Goal: Task Accomplishment & Management: Use online tool/utility

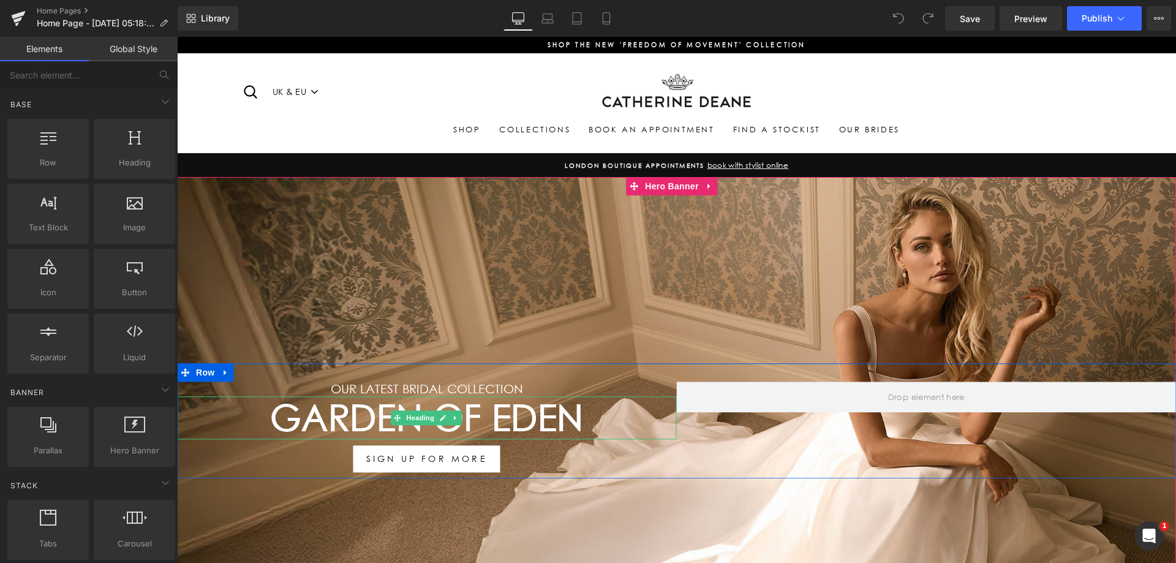
click at [341, 423] on h1 "Garden Of Eden" at bounding box center [427, 417] width 500 height 43
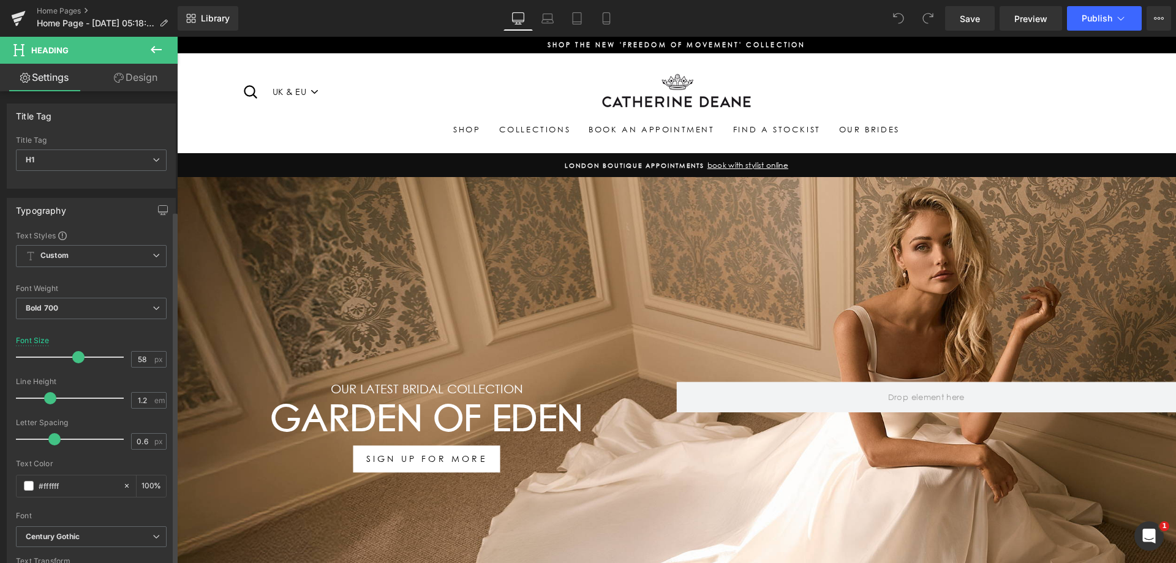
scroll to position [245, 0]
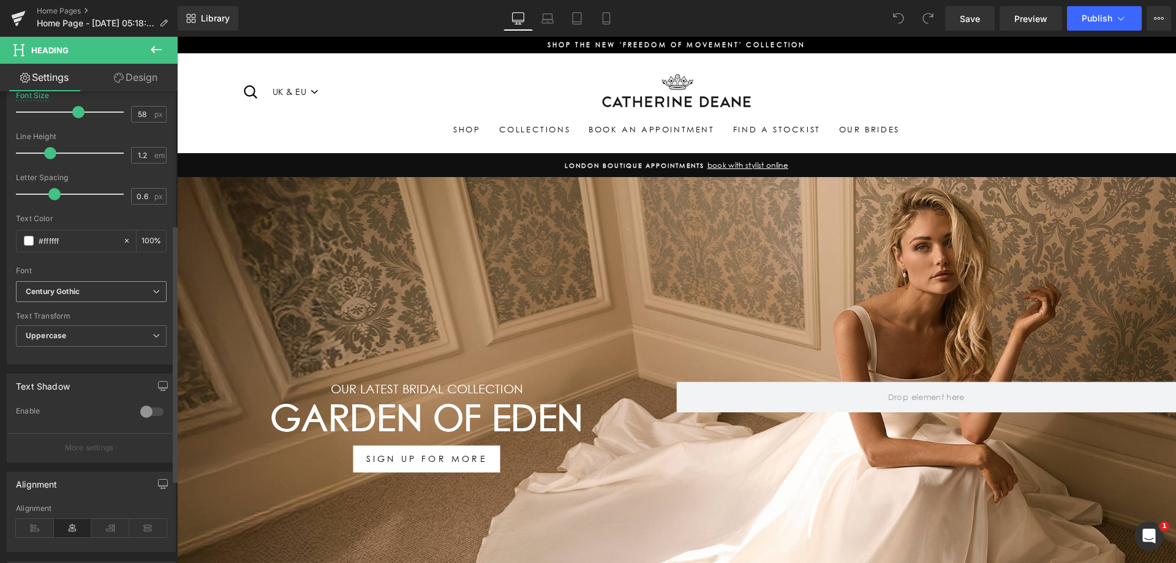
click at [97, 287] on b "Century Gothic" at bounding box center [89, 292] width 127 height 10
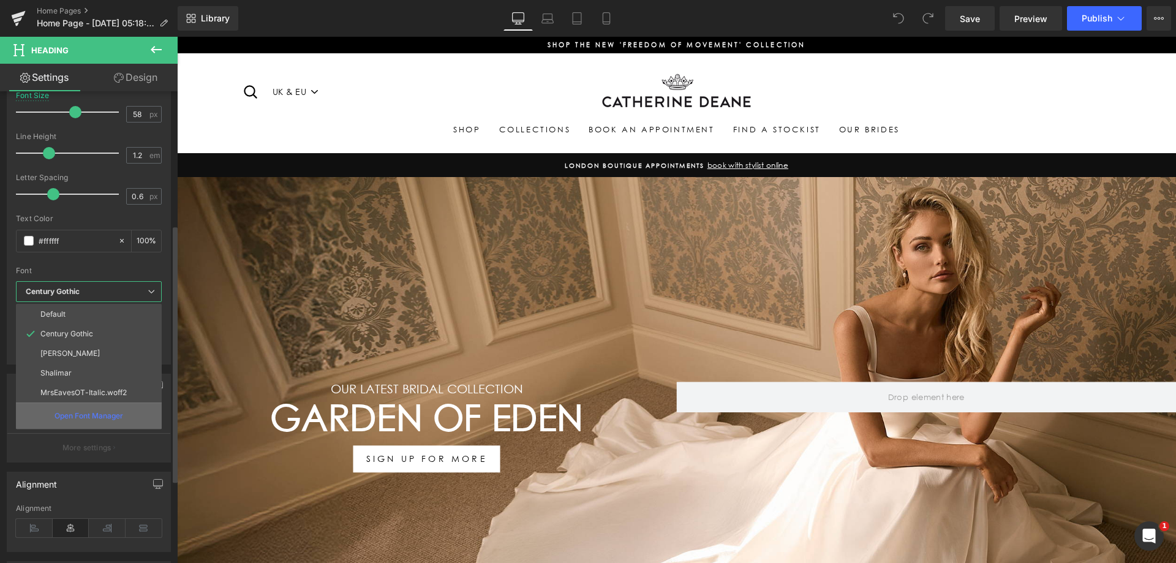
click at [85, 407] on div "Open Font Manager" at bounding box center [89, 415] width 146 height 26
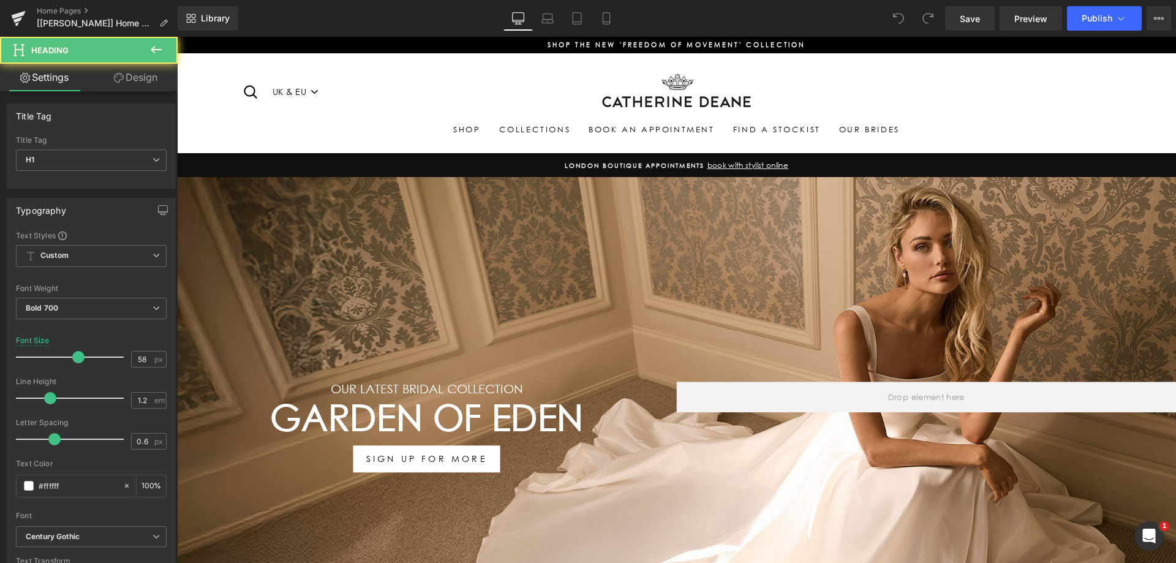
click at [452, 427] on h1 "Garden Of Eden" at bounding box center [427, 417] width 500 height 43
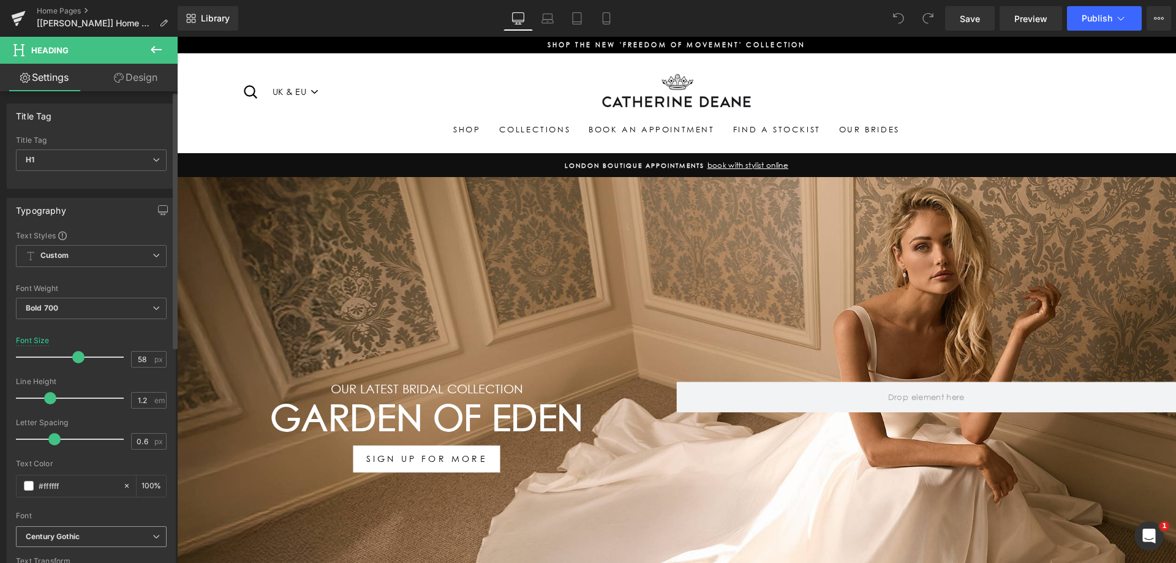
click at [83, 530] on span "Century Gothic" at bounding box center [91, 536] width 151 height 21
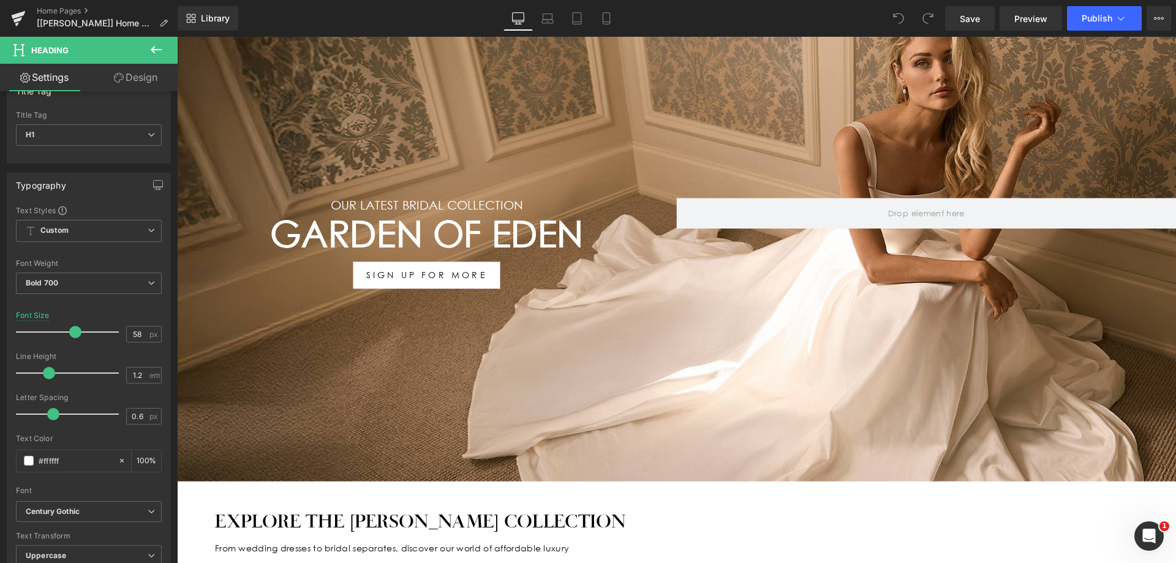
scroll to position [215, 0]
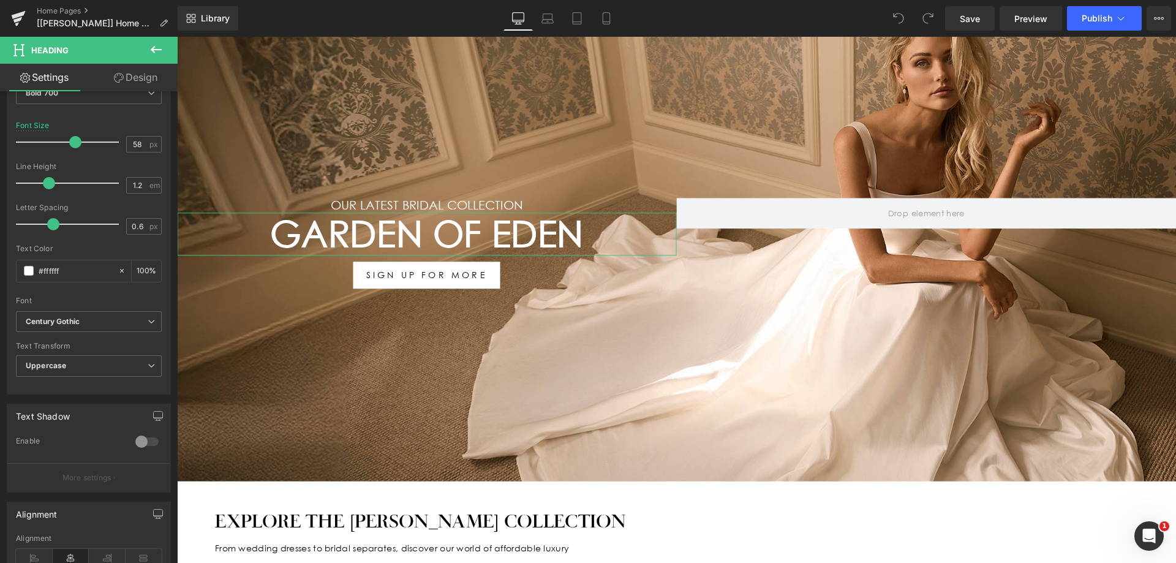
click at [173, 363] on b at bounding box center [175, 234] width 5 height 255
click at [107, 323] on b "Century Gothic" at bounding box center [87, 322] width 122 height 10
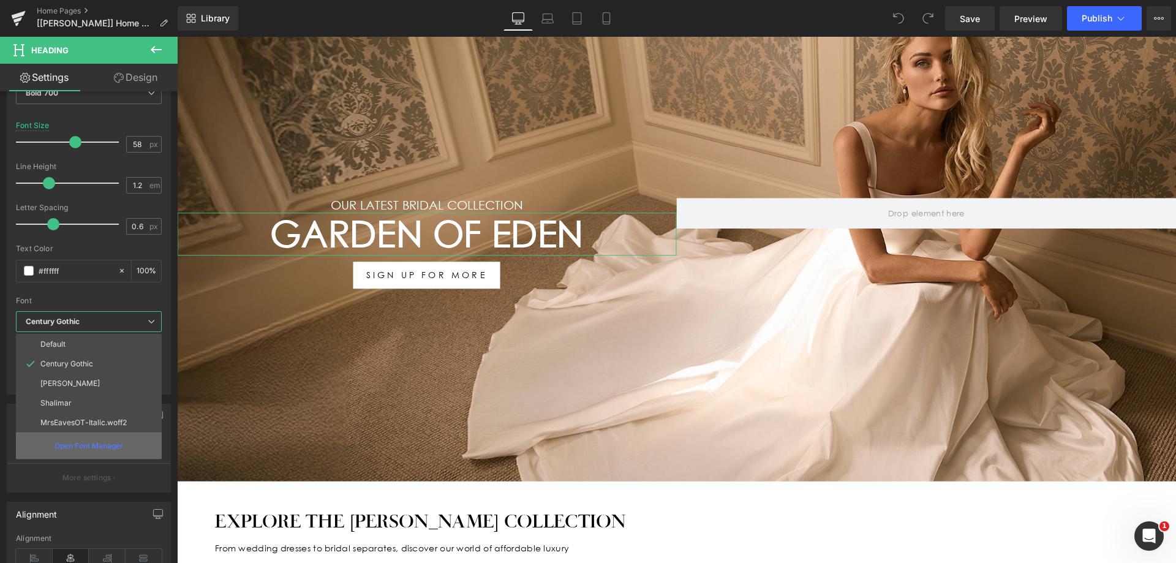
click at [113, 446] on p "Open Font Manager" at bounding box center [89, 445] width 69 height 11
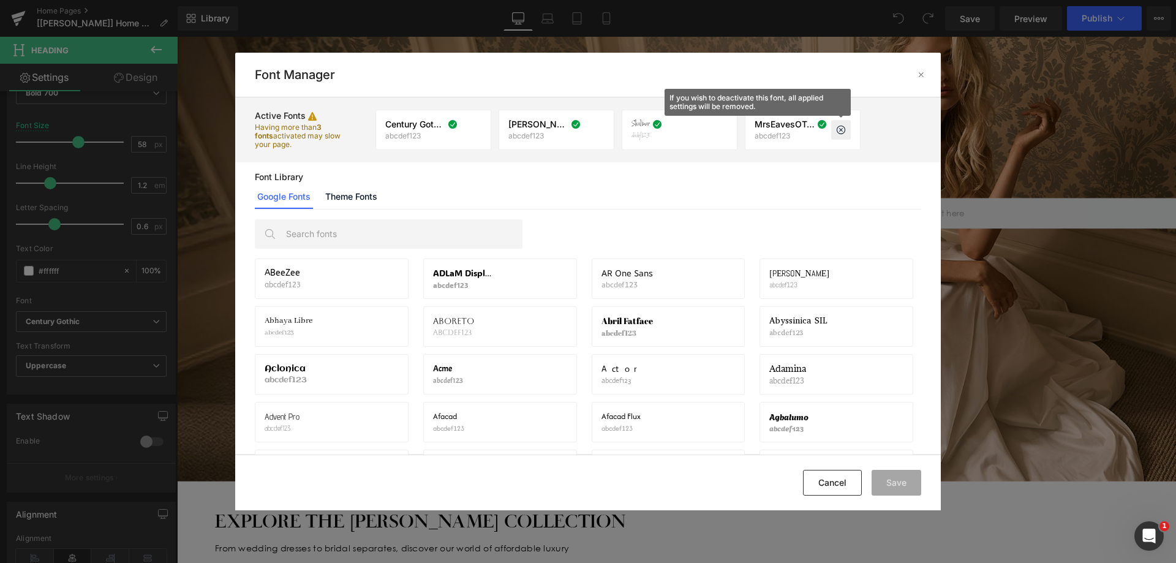
click at [837, 134] on icon at bounding box center [841, 130] width 10 height 10
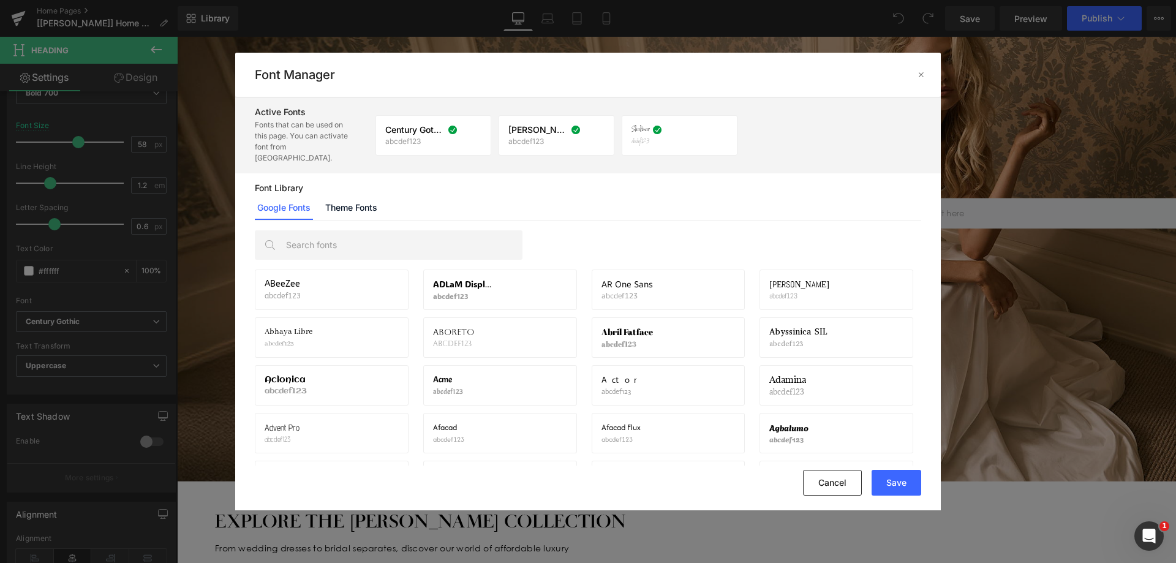
click at [382, 206] on div "Google Fonts Theme Fonts" at bounding box center [588, 207] width 666 height 24
click at [367, 195] on link "Theme Fonts" at bounding box center [351, 207] width 57 height 24
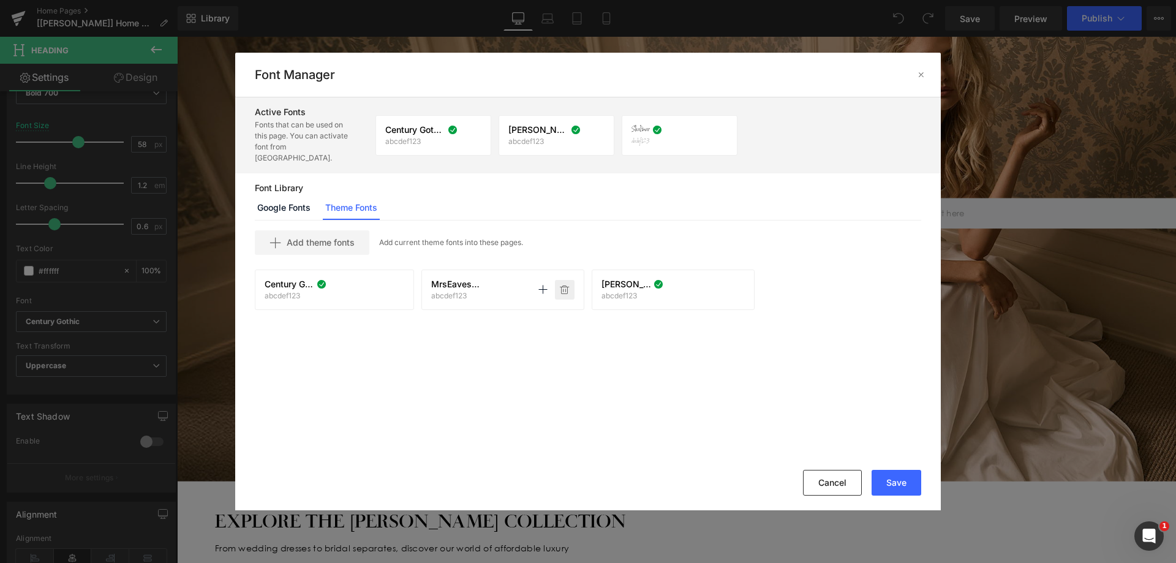
click at [563, 285] on icon at bounding box center [565, 290] width 10 height 10
click at [345, 238] on span "Add theme fonts" at bounding box center [321, 243] width 68 height 10
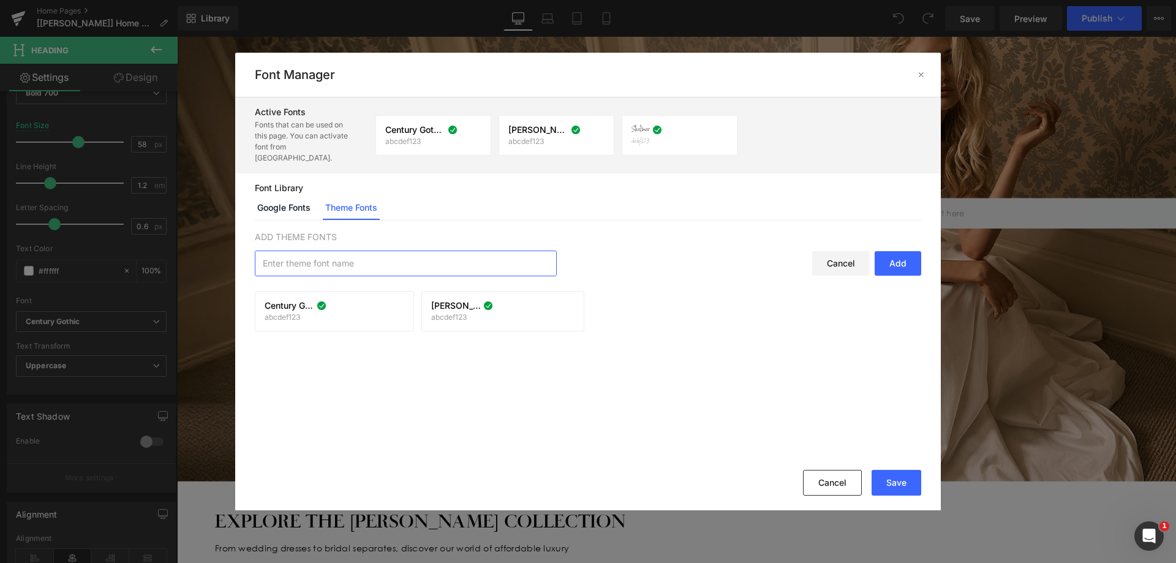
click at [405, 256] on input "text" at bounding box center [405, 263] width 301 height 24
paste input "MrsEaves-Italic"
type input "MrsEaves-Italic"
click at [903, 251] on div "Add" at bounding box center [898, 263] width 47 height 24
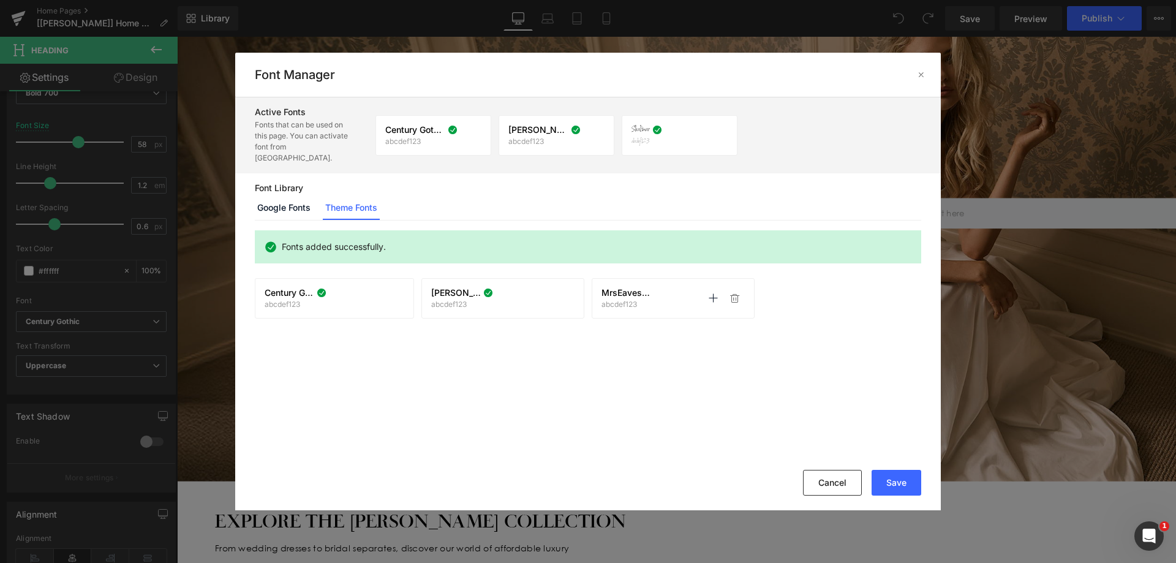
drag, startPoint x: 592, startPoint y: 276, endPoint x: 630, endPoint y: 291, distance: 40.9
click at [592, 278] on div "MrsEaves-Italic abcdef123 Activate font Activate font" at bounding box center [673, 298] width 163 height 40
click at [708, 293] on icon at bounding box center [713, 298] width 10 height 10
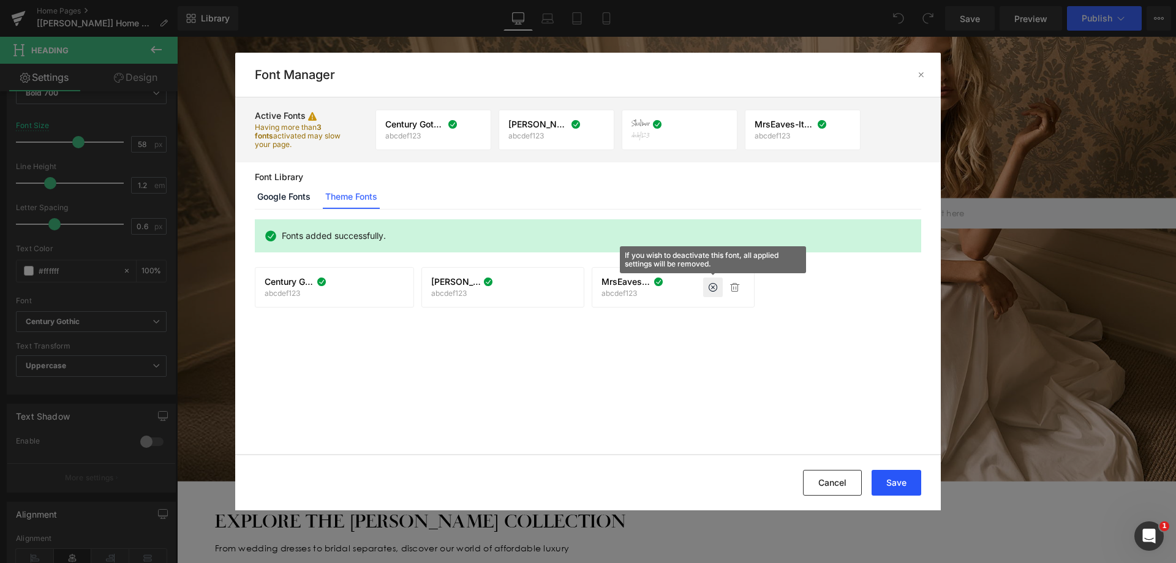
click at [901, 480] on button "Save" at bounding box center [897, 483] width 50 height 26
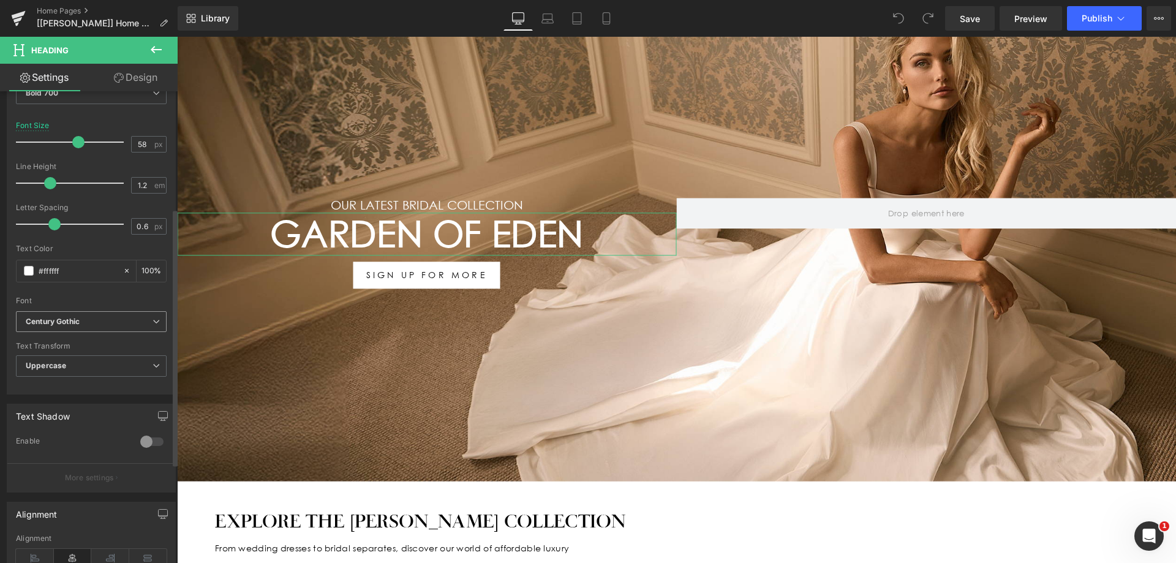
click at [113, 320] on b "Century Gothic" at bounding box center [89, 322] width 127 height 10
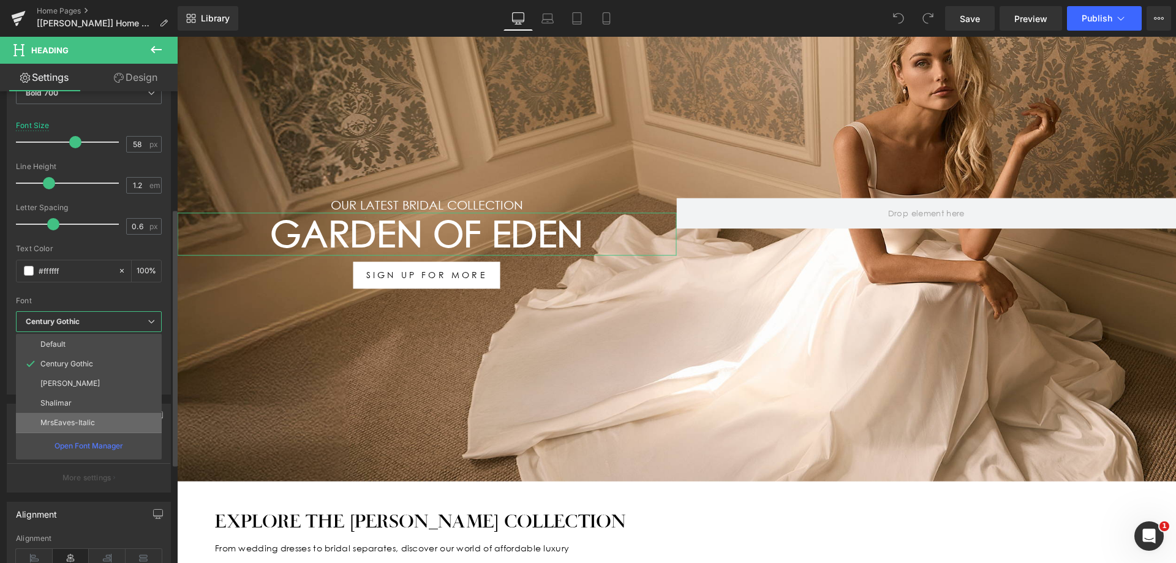
click at [120, 414] on li "MrsEaves-Italic" at bounding box center [89, 423] width 146 height 20
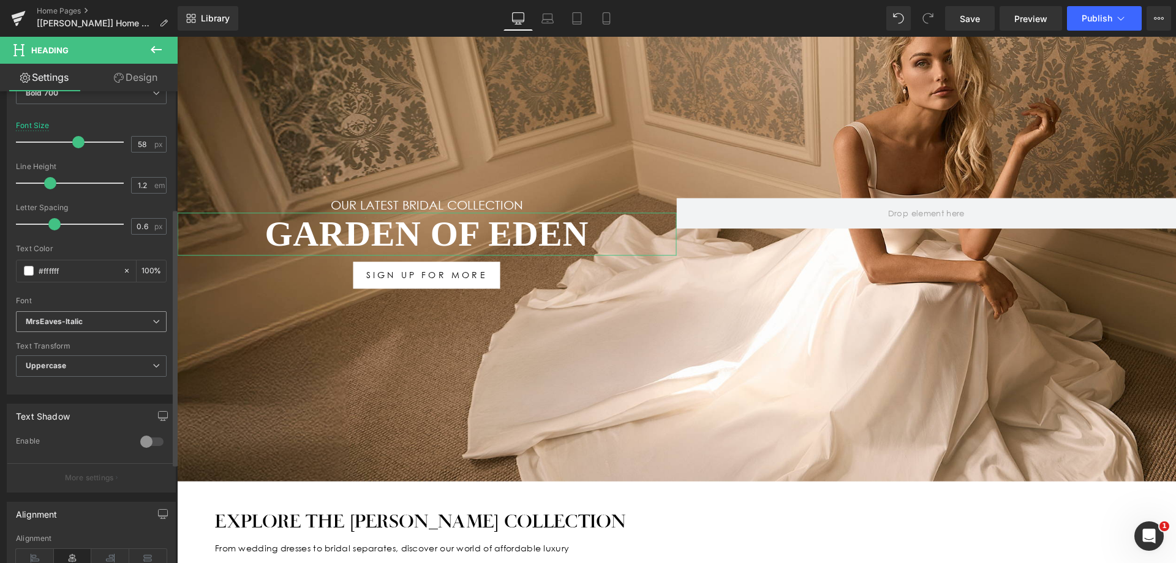
click at [137, 329] on span "MrsEaves-Italic" at bounding box center [91, 321] width 151 height 21
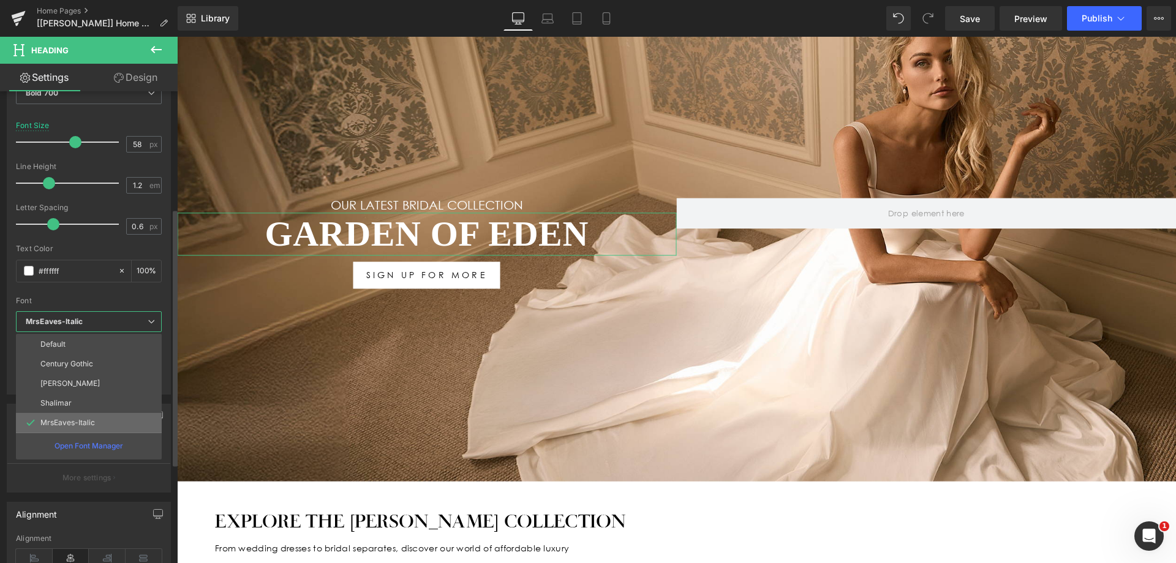
click at [124, 416] on li "MrsEaves-Italic" at bounding box center [89, 423] width 146 height 20
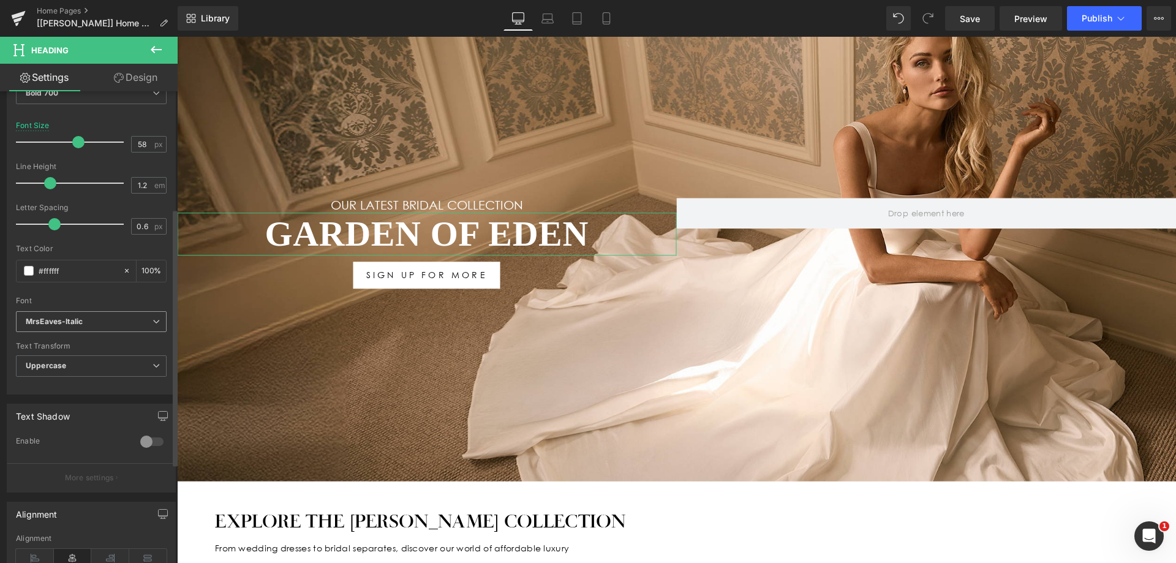
click at [152, 325] on icon at bounding box center [155, 321] width 7 height 7
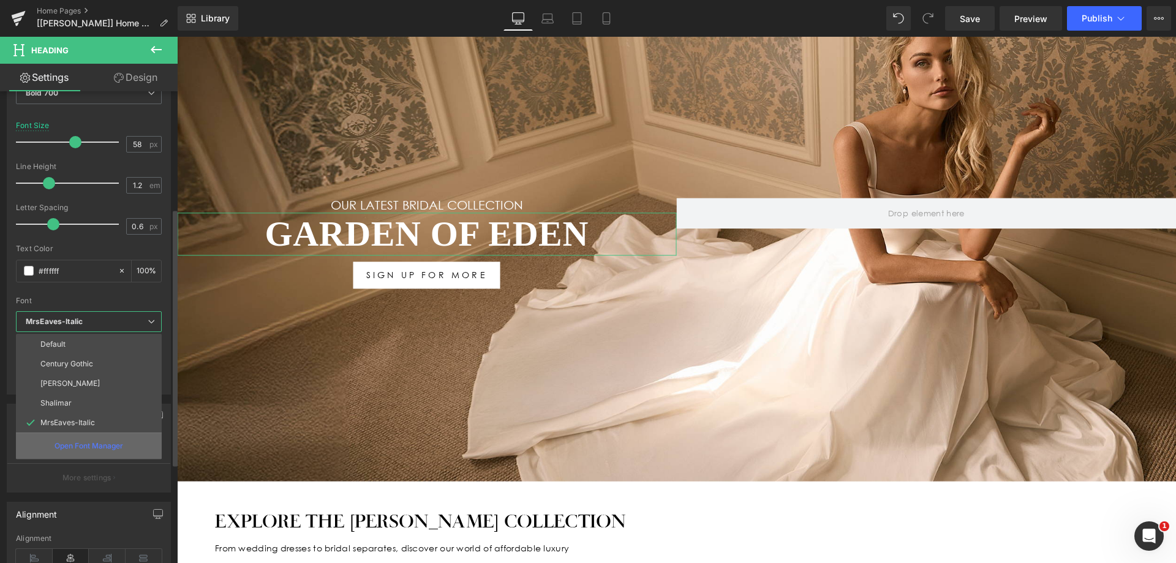
click at [107, 454] on div "Open Font Manager" at bounding box center [89, 445] width 146 height 26
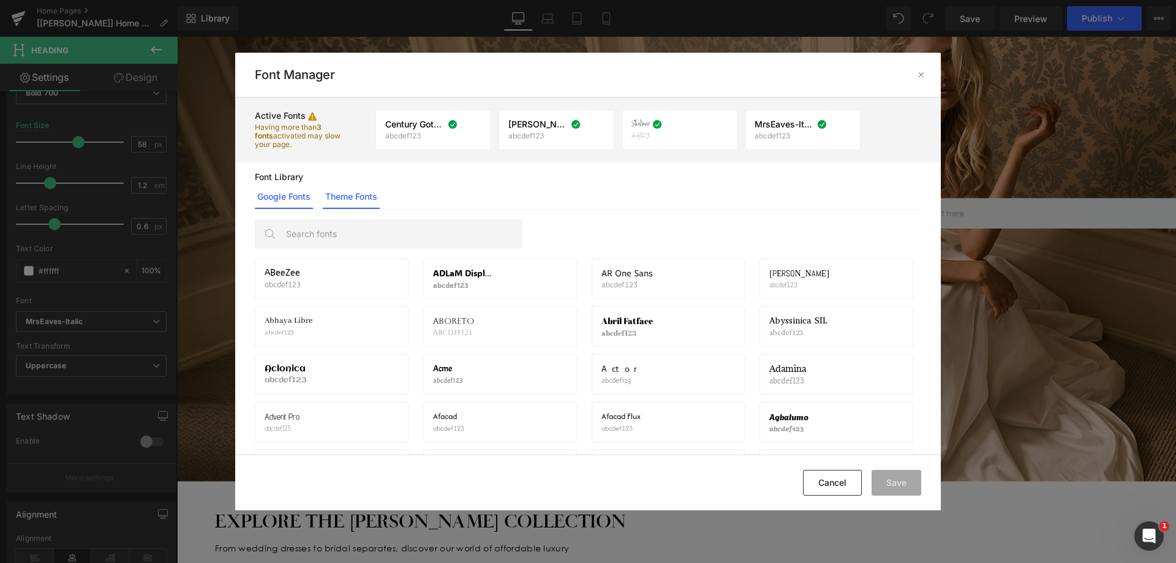
click at [344, 193] on link "Theme Fonts" at bounding box center [351, 196] width 57 height 24
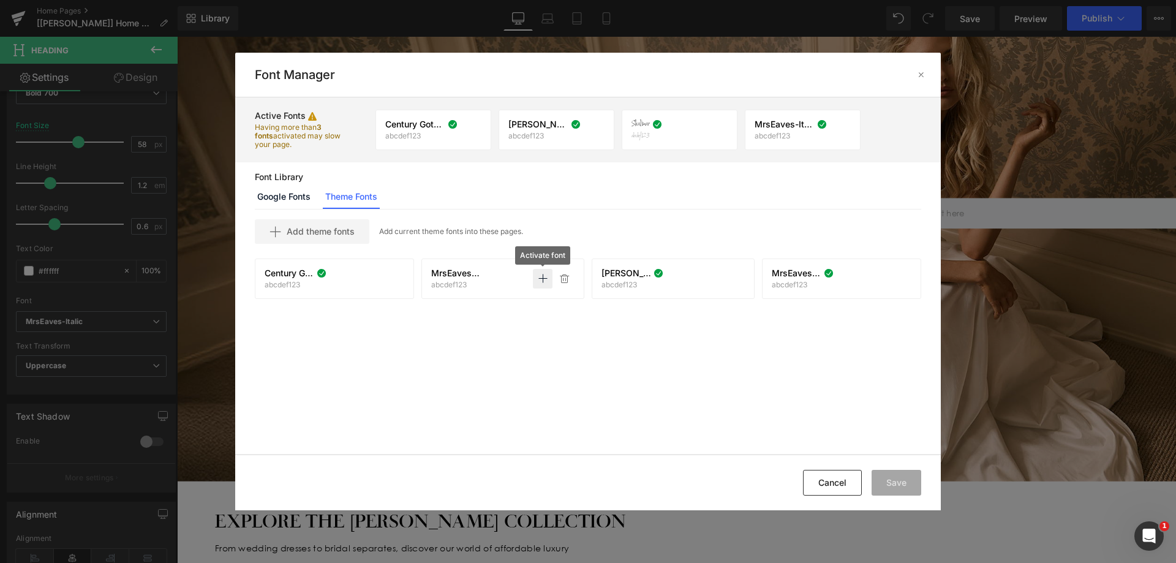
click at [541, 279] on icon at bounding box center [543, 279] width 10 height 10
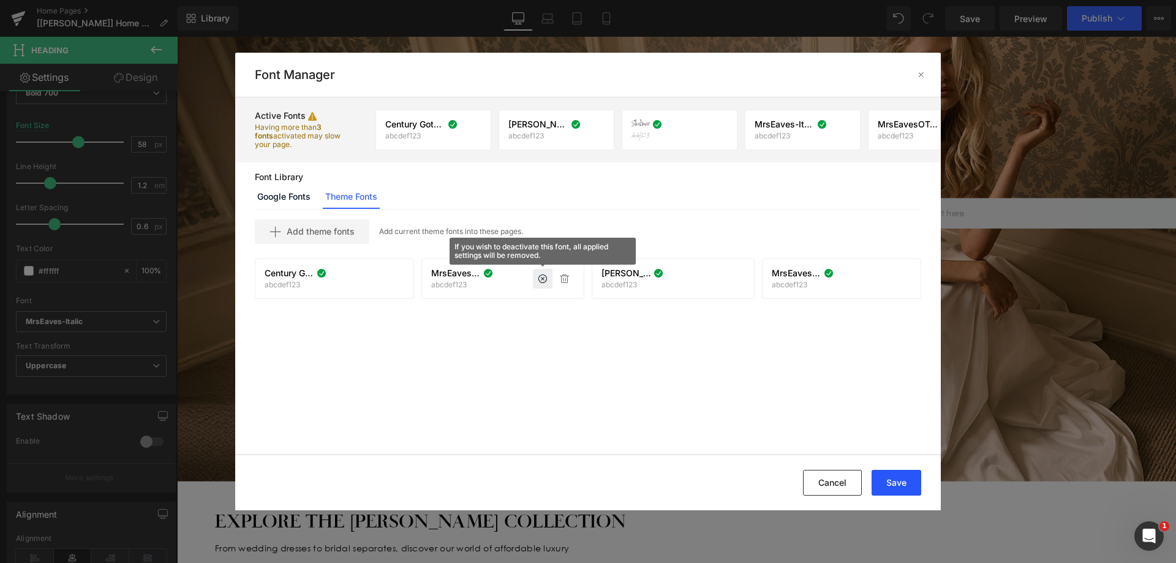
click at [890, 483] on button "Save" at bounding box center [897, 483] width 50 height 26
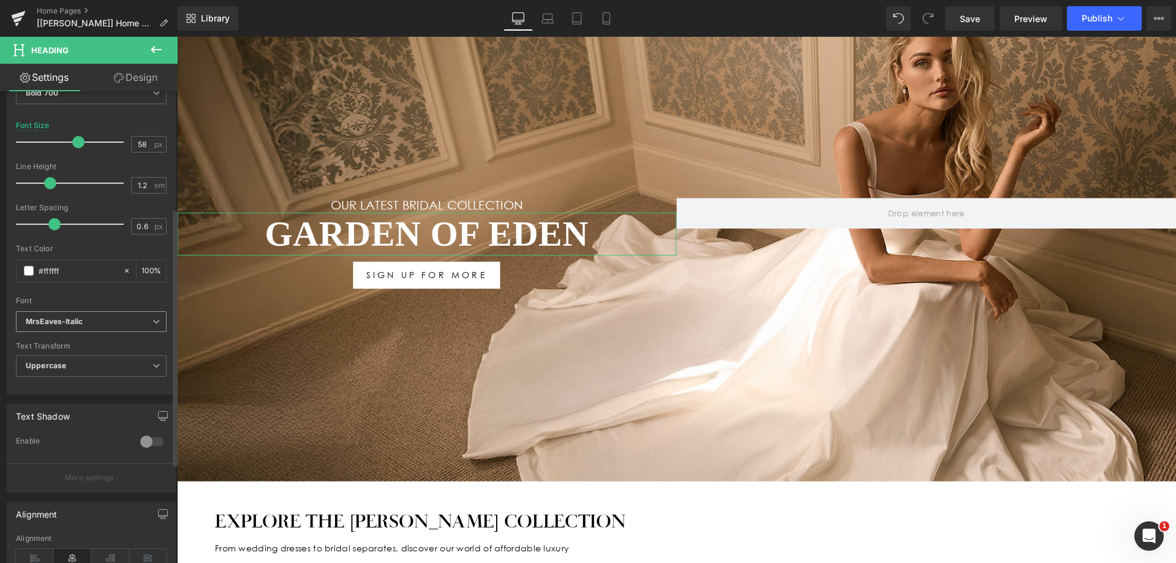
click at [94, 322] on b "MrsEaves-Italic" at bounding box center [89, 322] width 127 height 10
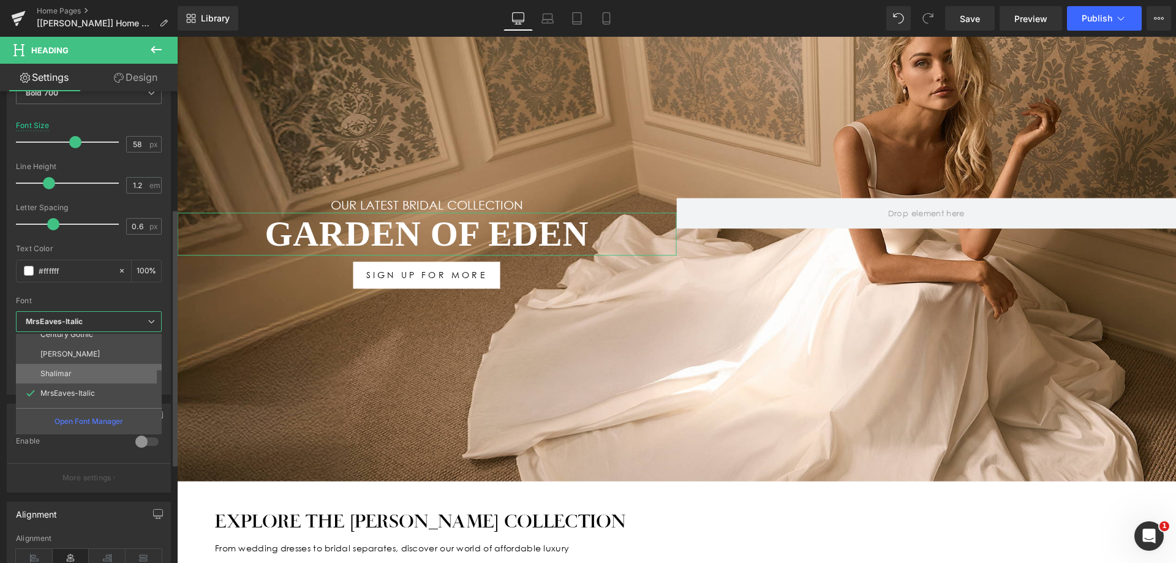
scroll to position [44, 0]
click at [111, 400] on p "MrsEavesOT-Italic.woff2" at bounding box center [83, 397] width 86 height 9
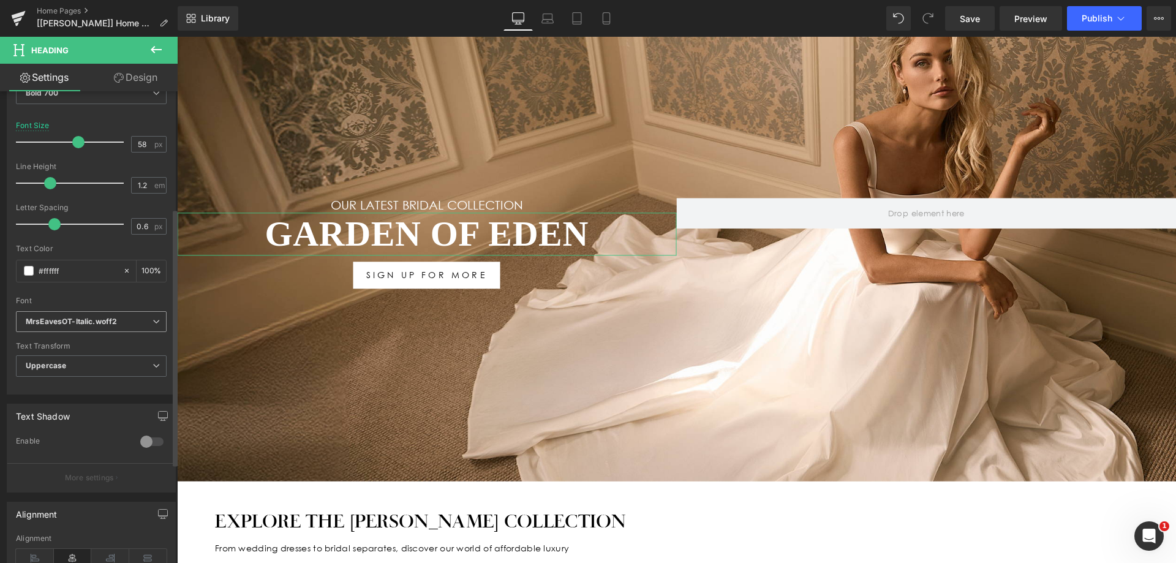
click at [130, 313] on span "MrsEavesOT-Italic.woff2" at bounding box center [91, 321] width 151 height 21
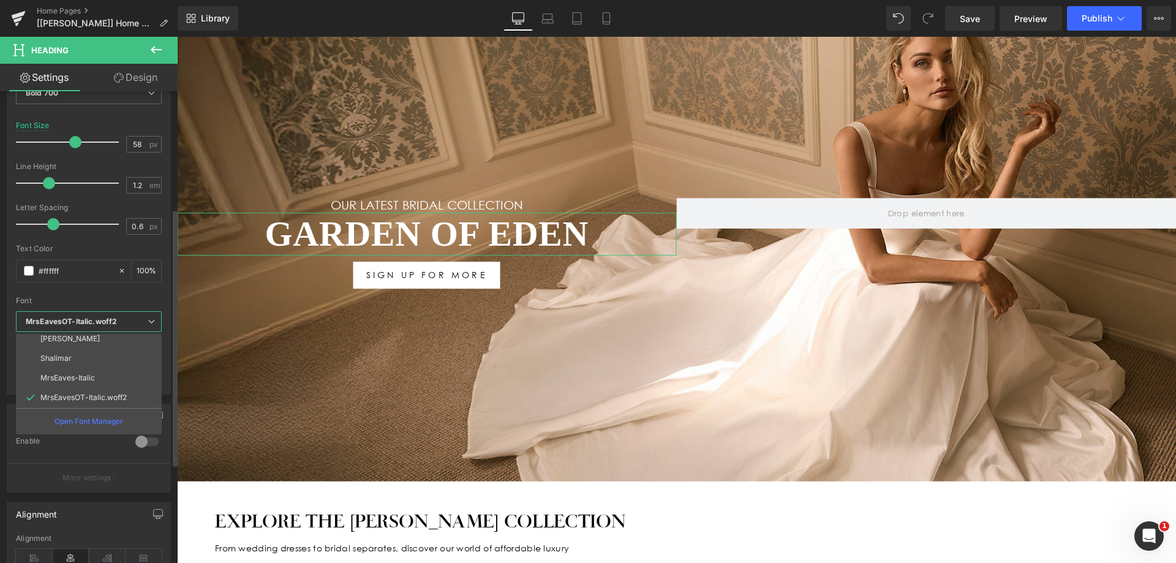
click at [93, 439] on div "Enable" at bounding box center [69, 442] width 107 height 13
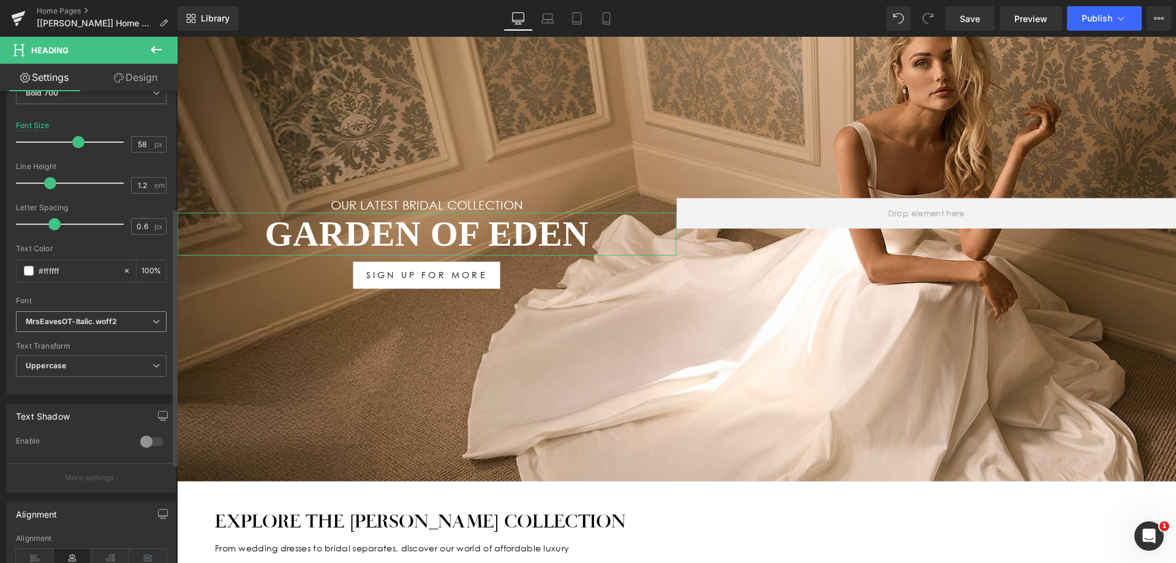
click at [97, 331] on span "MrsEavesOT-Italic.woff2" at bounding box center [91, 321] width 151 height 21
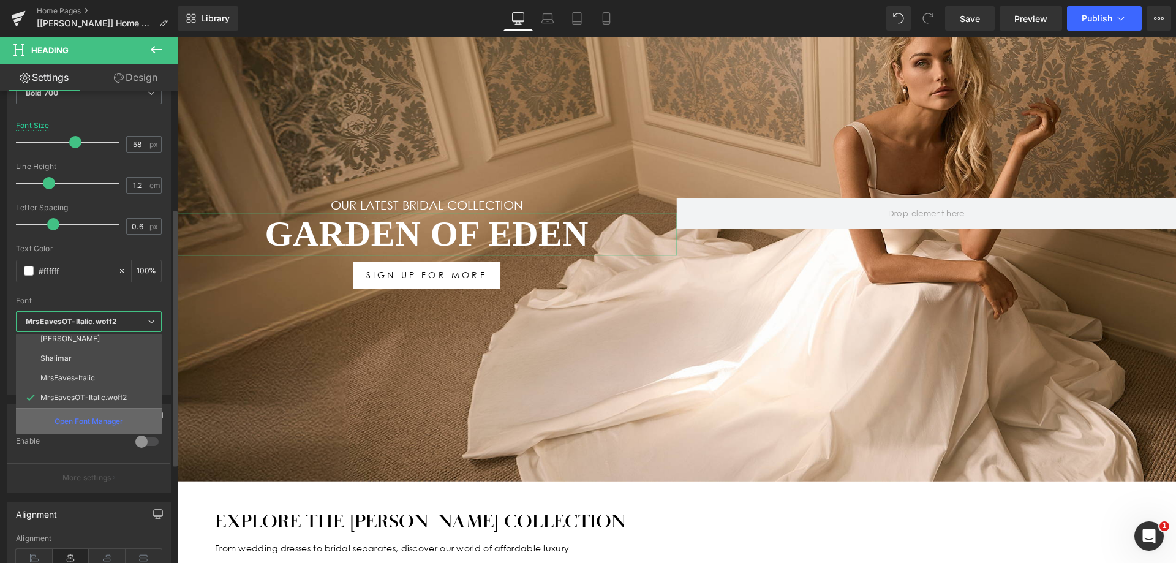
click at [107, 415] on div "Open Font Manager" at bounding box center [89, 421] width 146 height 26
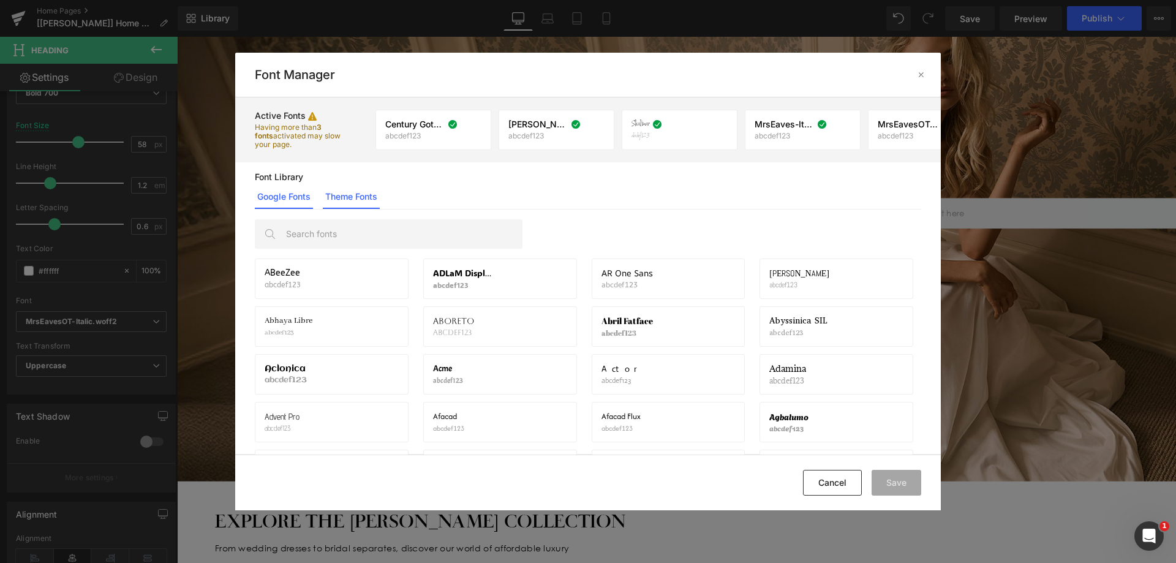
click at [360, 198] on link "Theme Fonts" at bounding box center [351, 196] width 57 height 24
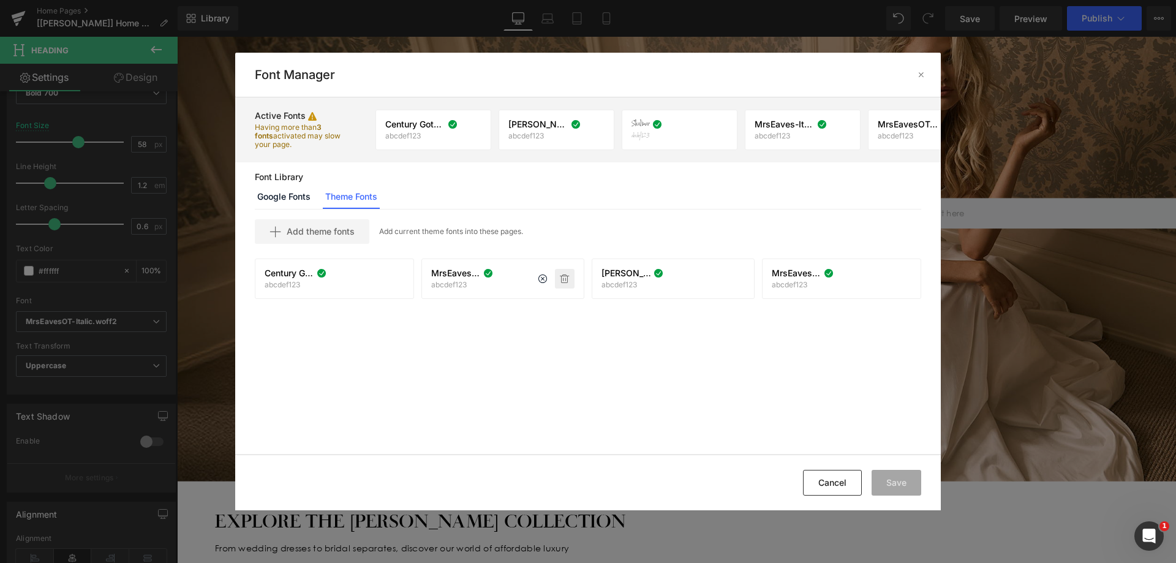
click at [565, 277] on icon at bounding box center [565, 279] width 10 height 10
click at [730, 280] on icon at bounding box center [735, 279] width 10 height 10
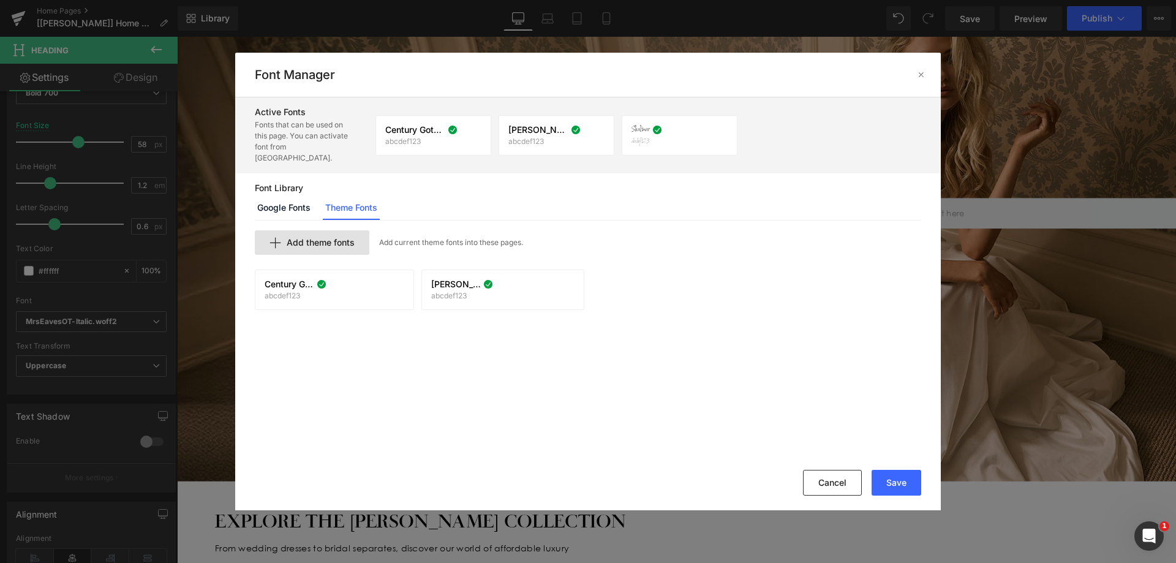
click at [342, 230] on div "Add theme fonts" at bounding box center [312, 242] width 115 height 24
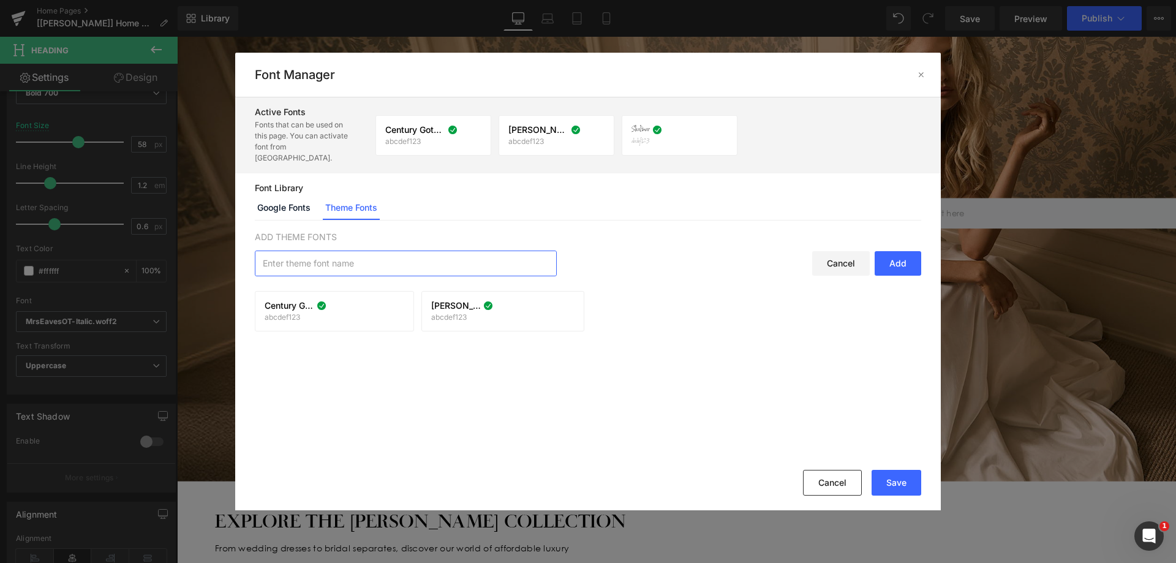
click at [397, 251] on input "text" at bounding box center [405, 263] width 301 height 24
paste input "MrsEavesOT-Italic"
type input "MrsEavesOT-Italic"
click at [889, 252] on div "Add" at bounding box center [898, 263] width 47 height 24
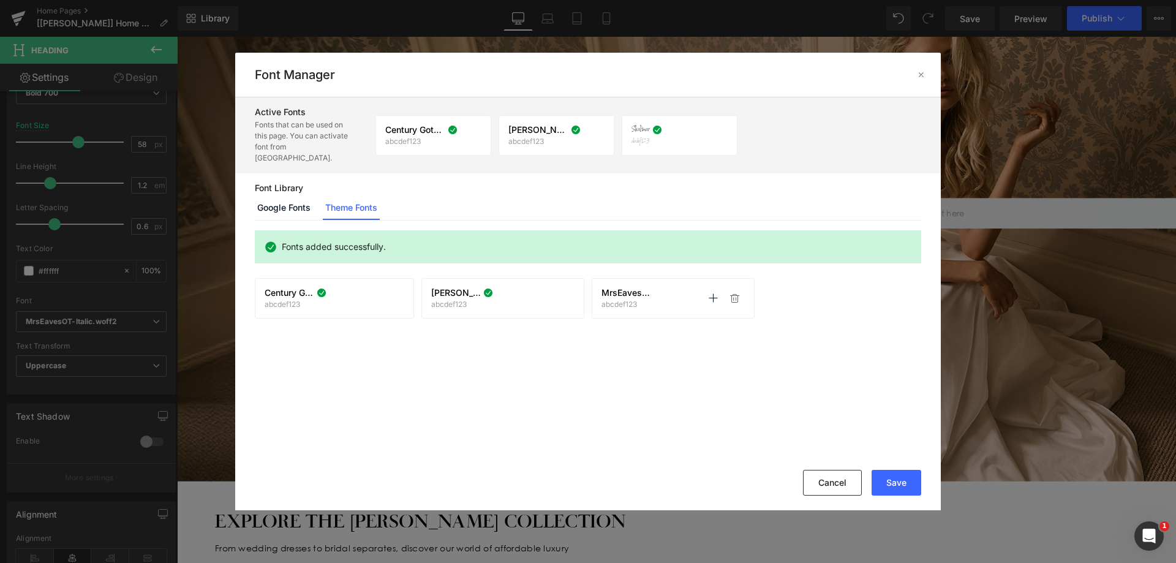
click at [669, 298] on div "MrsEavesOT-Italic abcdef123 Activate font Activate font" at bounding box center [673, 298] width 163 height 40
click at [705, 288] on p at bounding box center [713, 298] width 20 height 20
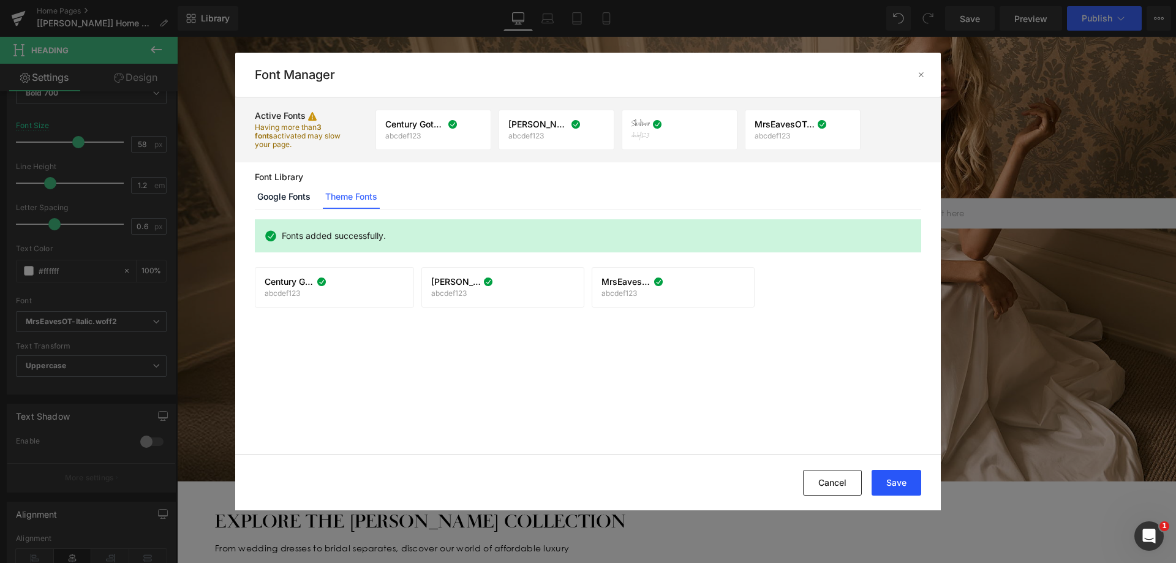
click at [901, 485] on button "Save" at bounding box center [897, 483] width 50 height 26
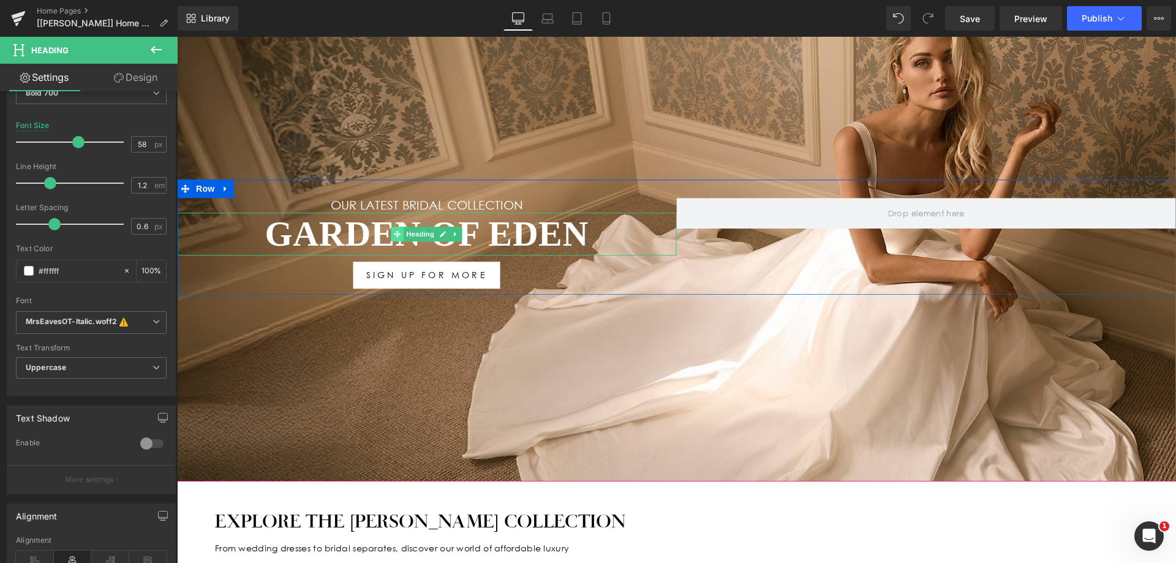
click at [391, 230] on span at bounding box center [397, 234] width 13 height 15
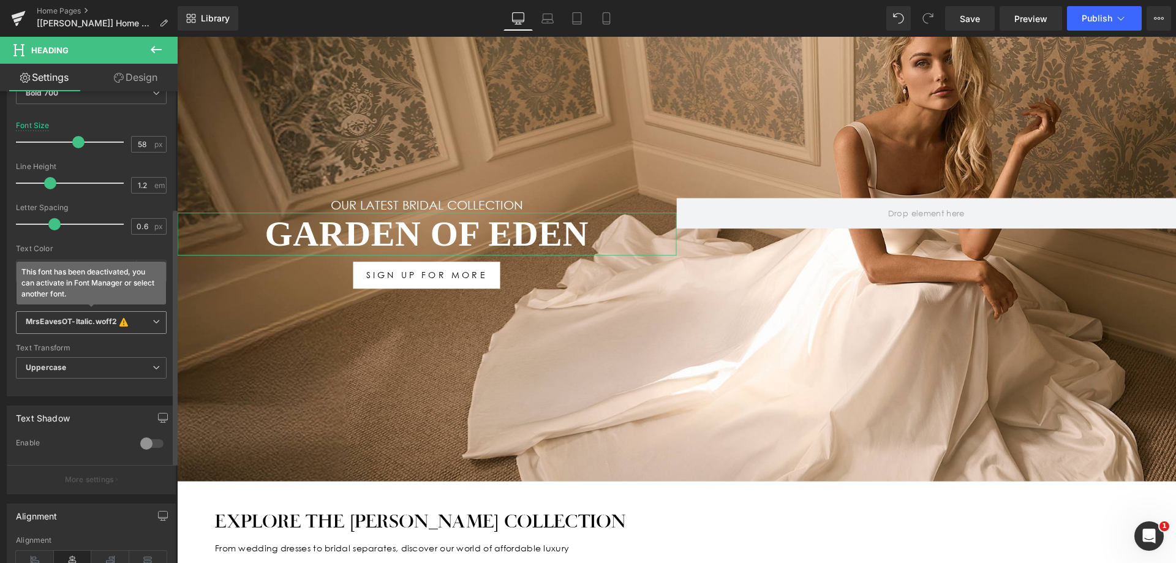
click at [119, 317] on icon "This font has been deactivated, you can activate in Font Manager or select anot…" at bounding box center [123, 323] width 13 height 12
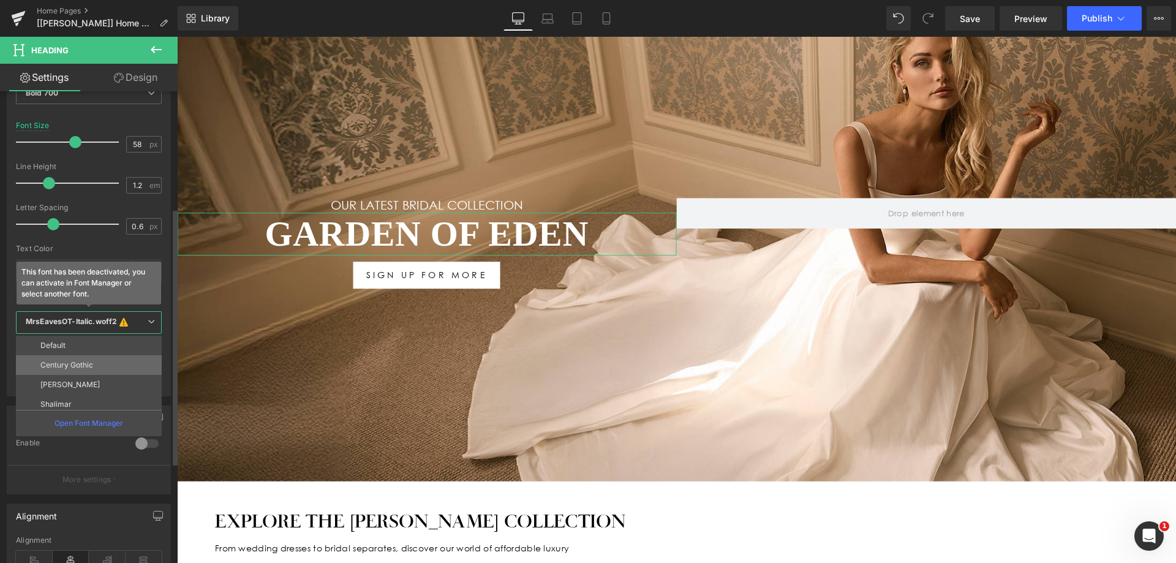
click at [103, 371] on li "Century Gothic" at bounding box center [91, 365] width 151 height 20
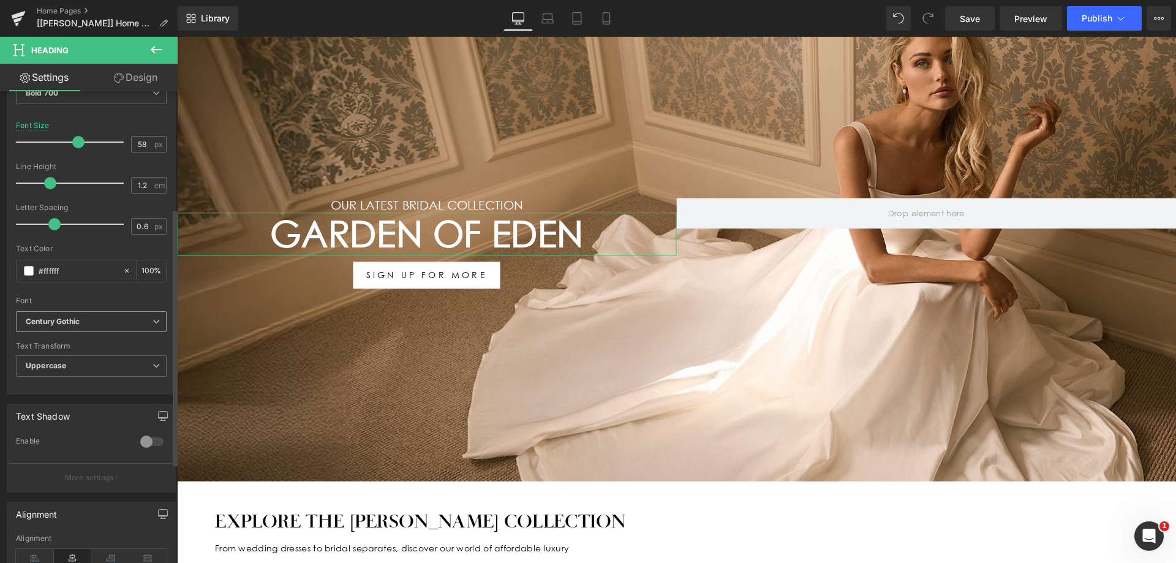
click at [98, 323] on b "Century Gothic" at bounding box center [89, 322] width 127 height 10
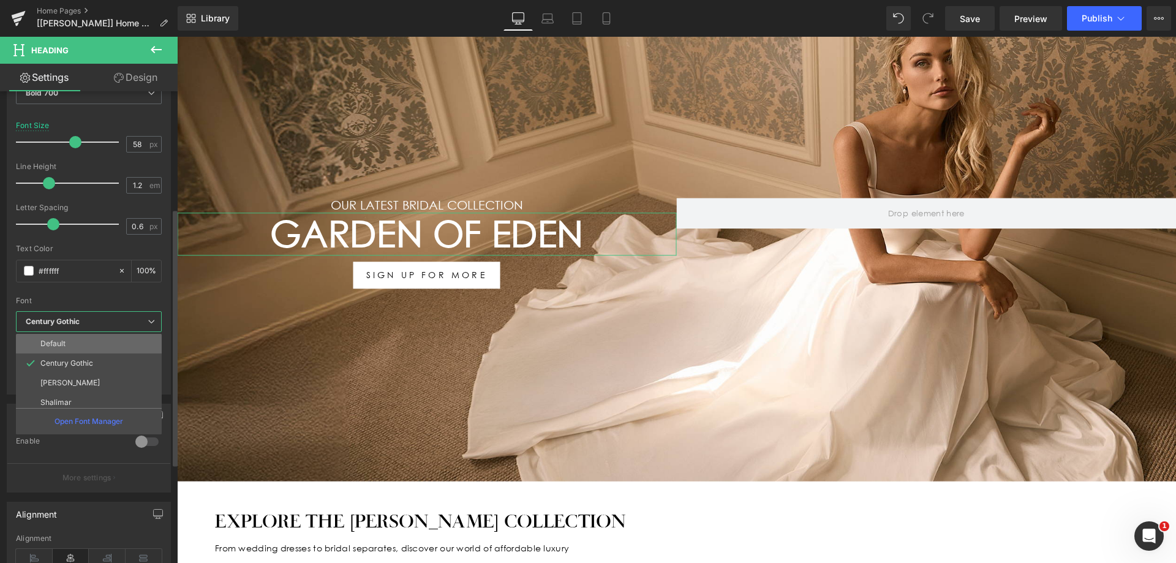
click at [80, 347] on li "Default" at bounding box center [91, 344] width 151 height 20
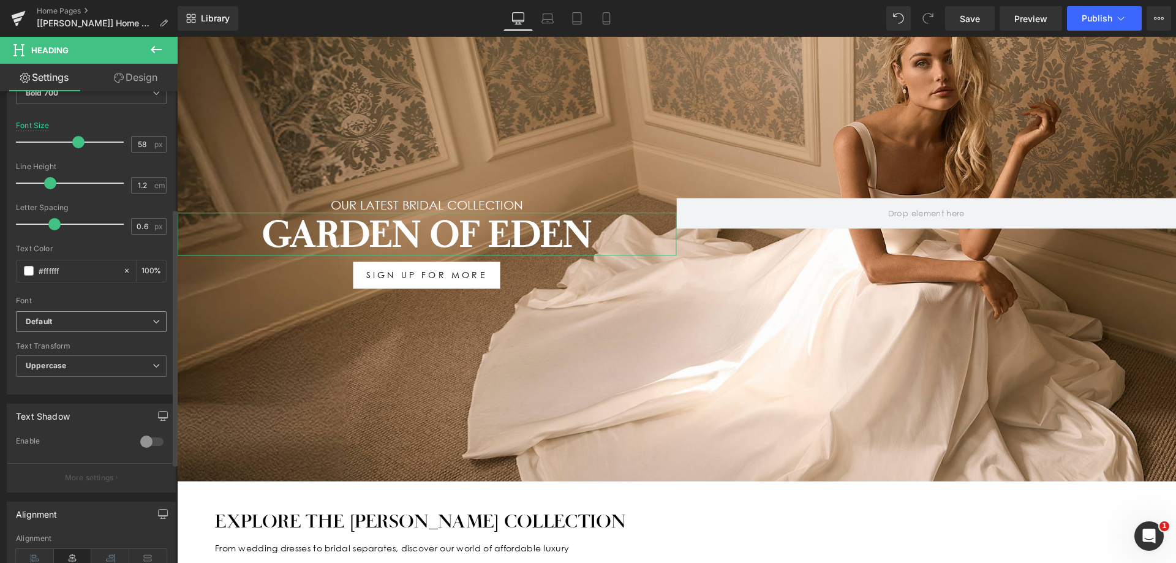
click at [92, 323] on b "Default" at bounding box center [89, 322] width 127 height 10
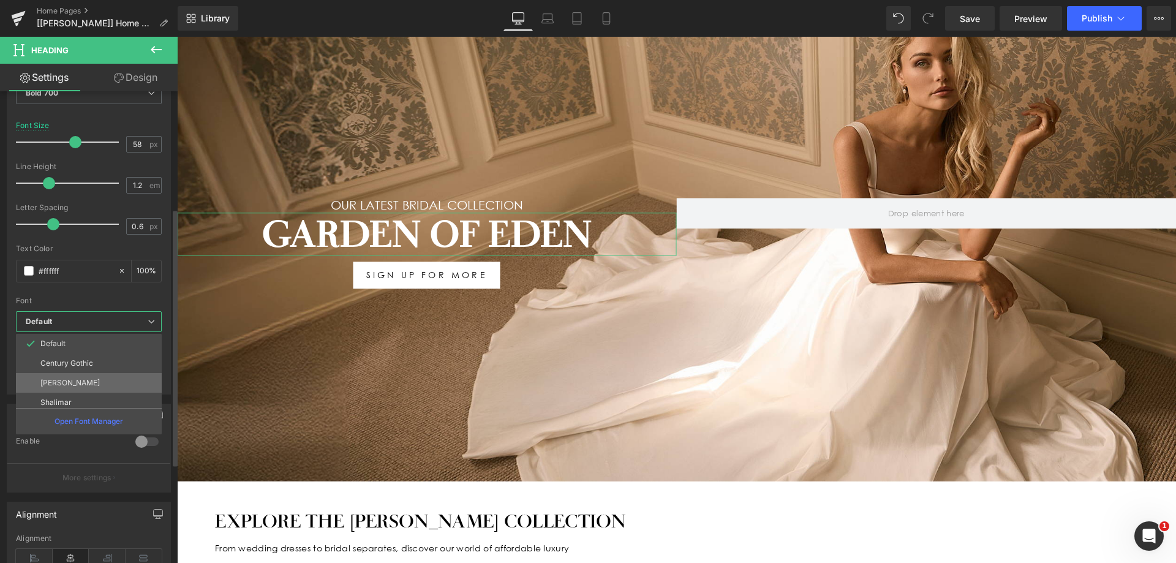
click at [75, 375] on li "[PERSON_NAME]" at bounding box center [91, 383] width 151 height 20
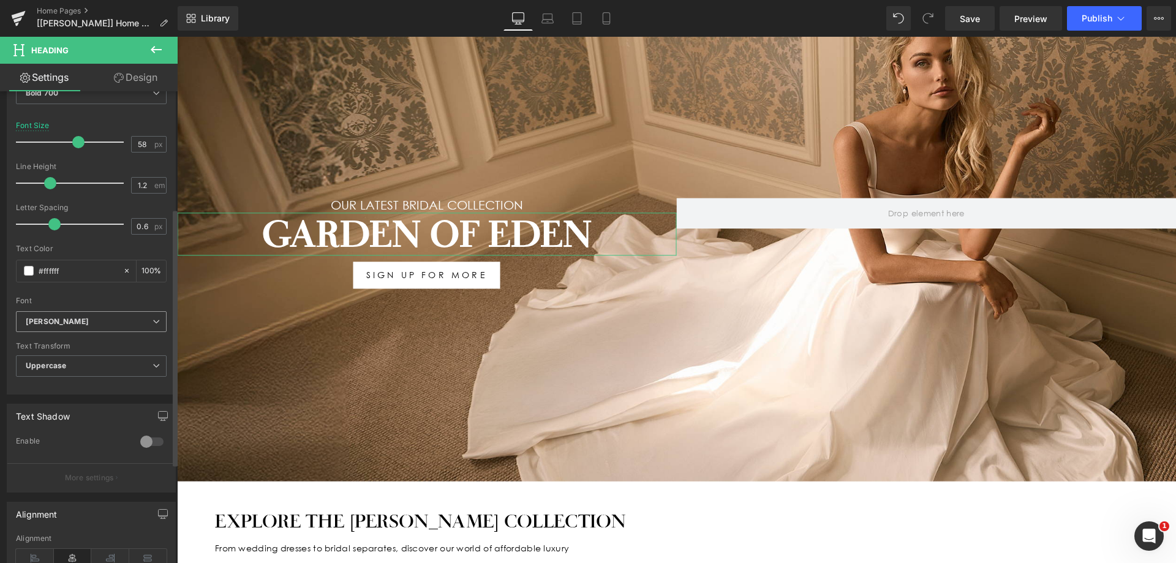
click at [89, 311] on span "[PERSON_NAME]" at bounding box center [91, 321] width 151 height 21
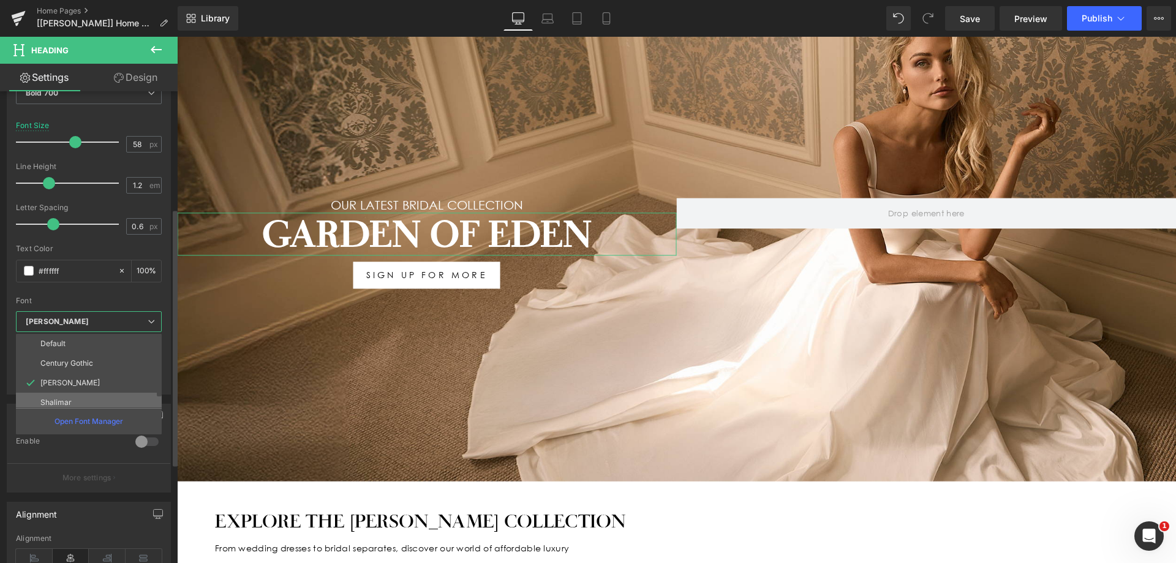
click at [79, 394] on li "Shalimar" at bounding box center [91, 403] width 151 height 20
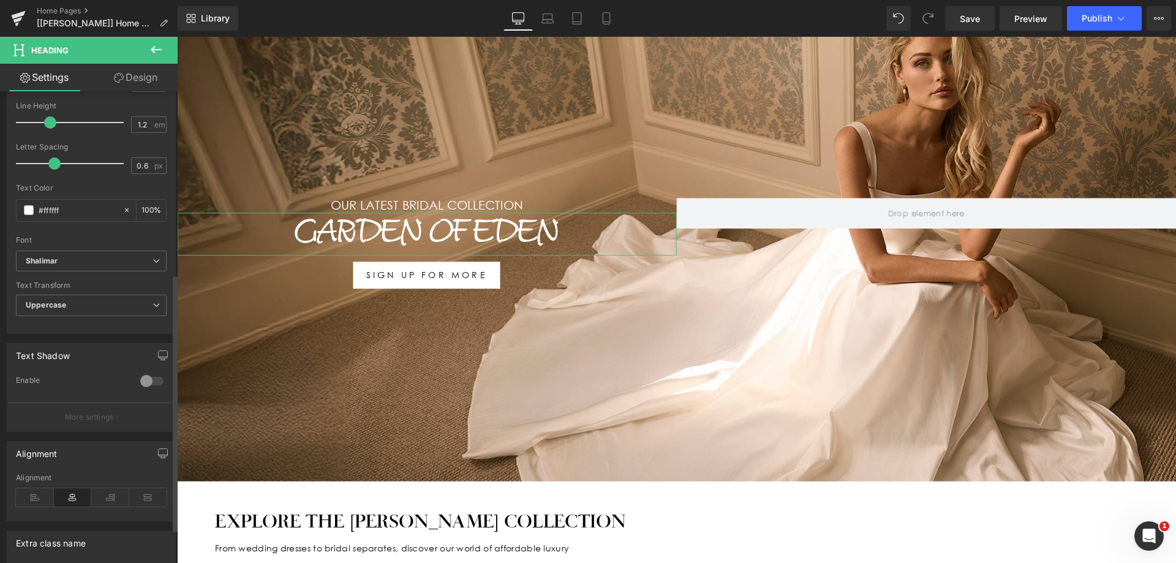
scroll to position [275, 0]
click at [81, 269] on span "Shalimar" at bounding box center [91, 261] width 151 height 21
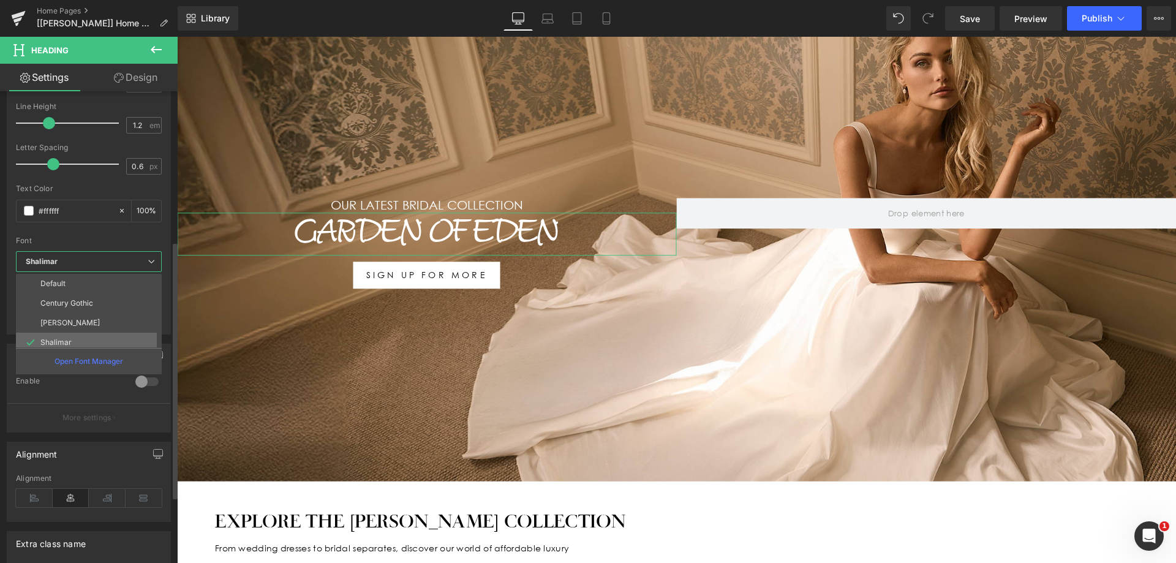
scroll to position [44, 0]
click at [88, 320] on p "MrsEavesOT-Italic" at bounding box center [72, 318] width 65 height 9
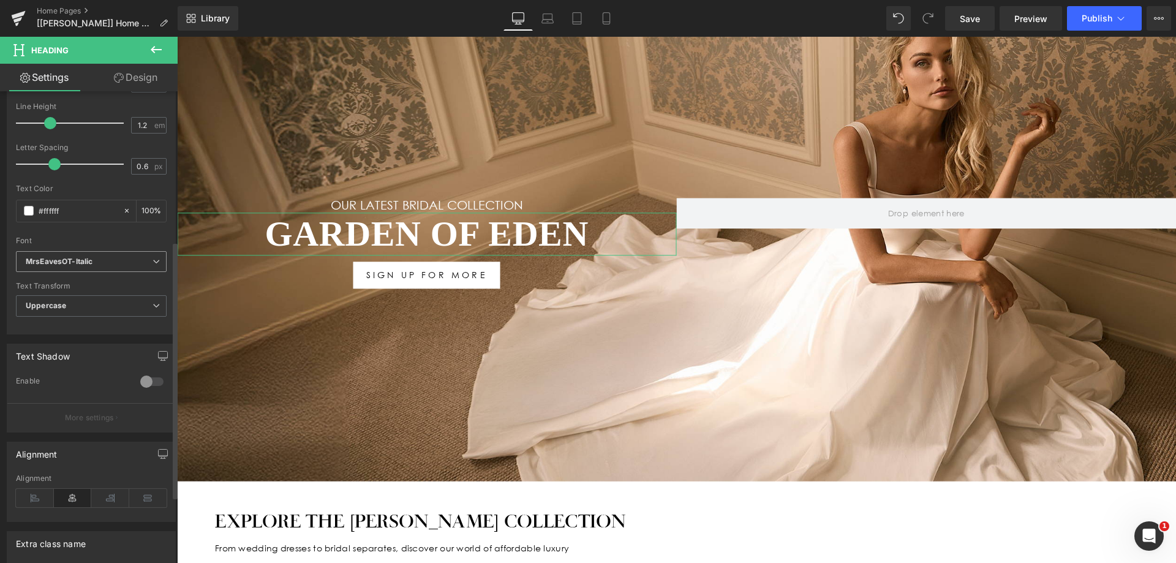
click at [89, 266] on icon "MrsEavesOT-Italic" at bounding box center [59, 262] width 67 height 10
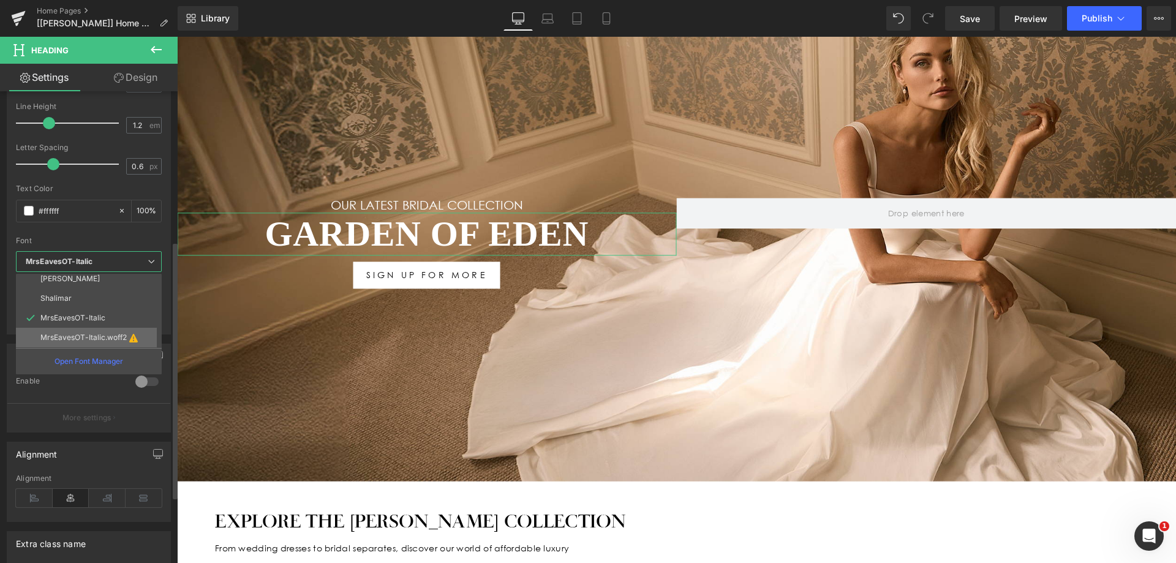
click at [108, 329] on li "MrsEavesOT-Italic.woff2" at bounding box center [91, 338] width 151 height 20
click at [79, 334] on p "MrsEavesOT-Italic.woff2" at bounding box center [83, 337] width 86 height 9
click at [80, 360] on p "Open Font Manager" at bounding box center [89, 361] width 69 height 11
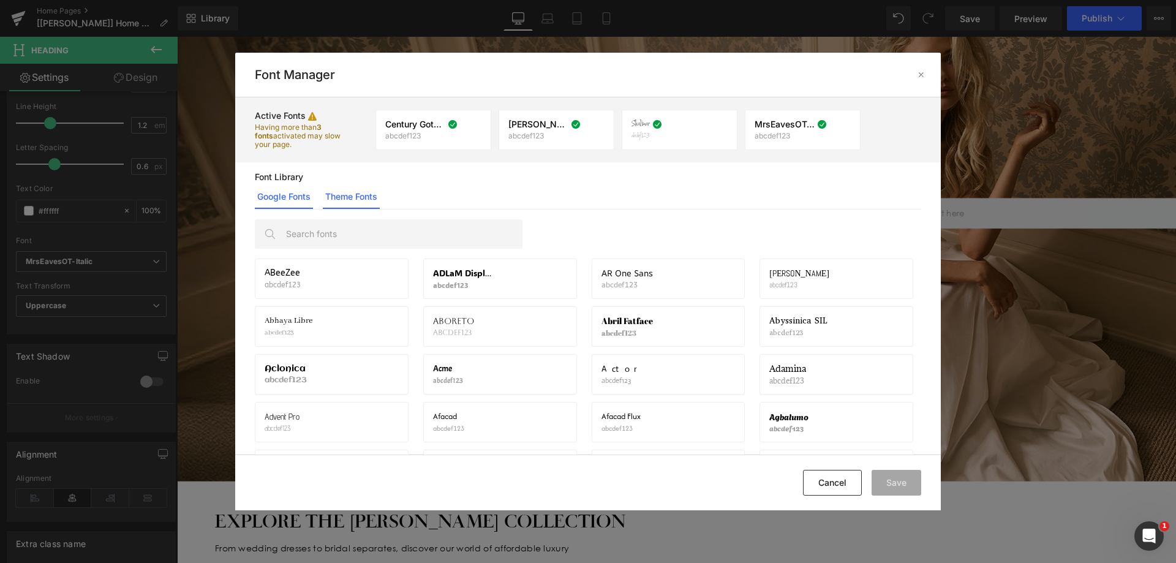
click at [0, 0] on link "Theme Fonts" at bounding box center [0, 0] width 0 height 0
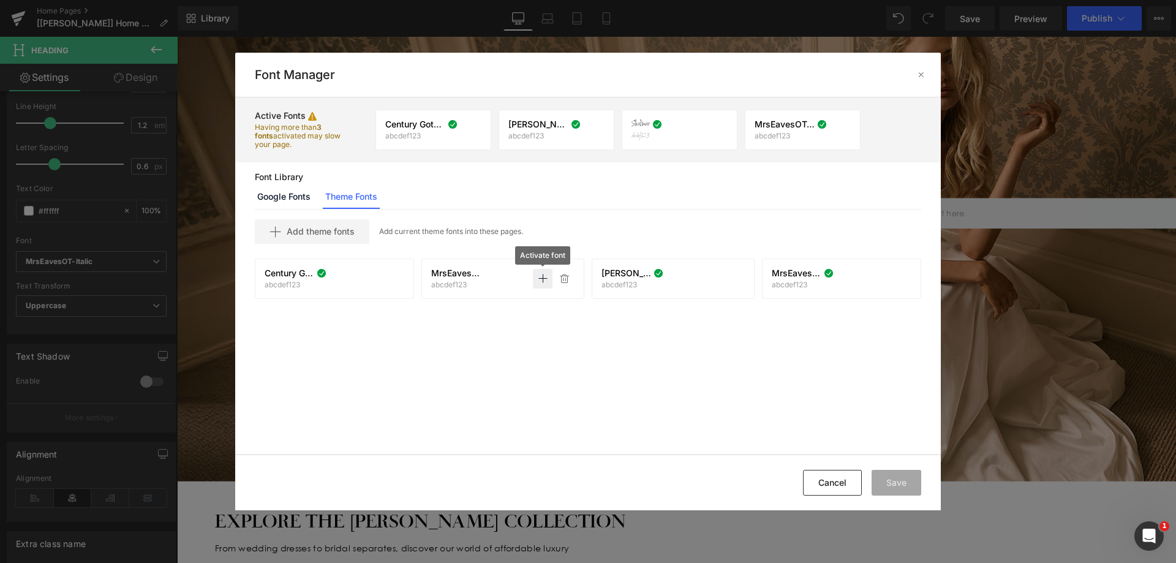
click at [540, 280] on icon at bounding box center [543, 279] width 10 height 10
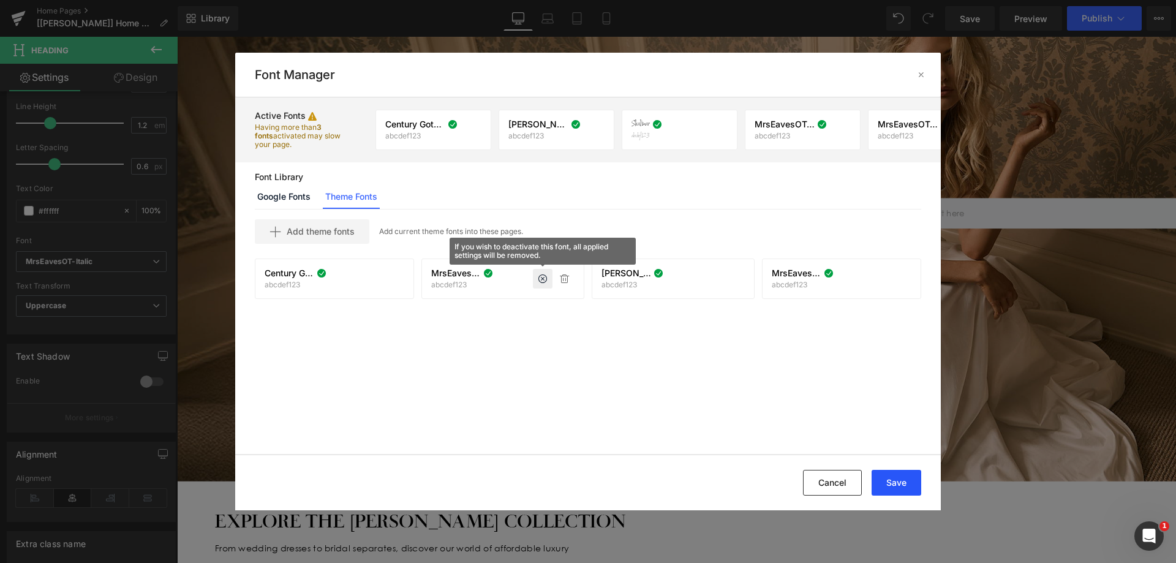
click at [917, 483] on button "Save" at bounding box center [897, 483] width 50 height 26
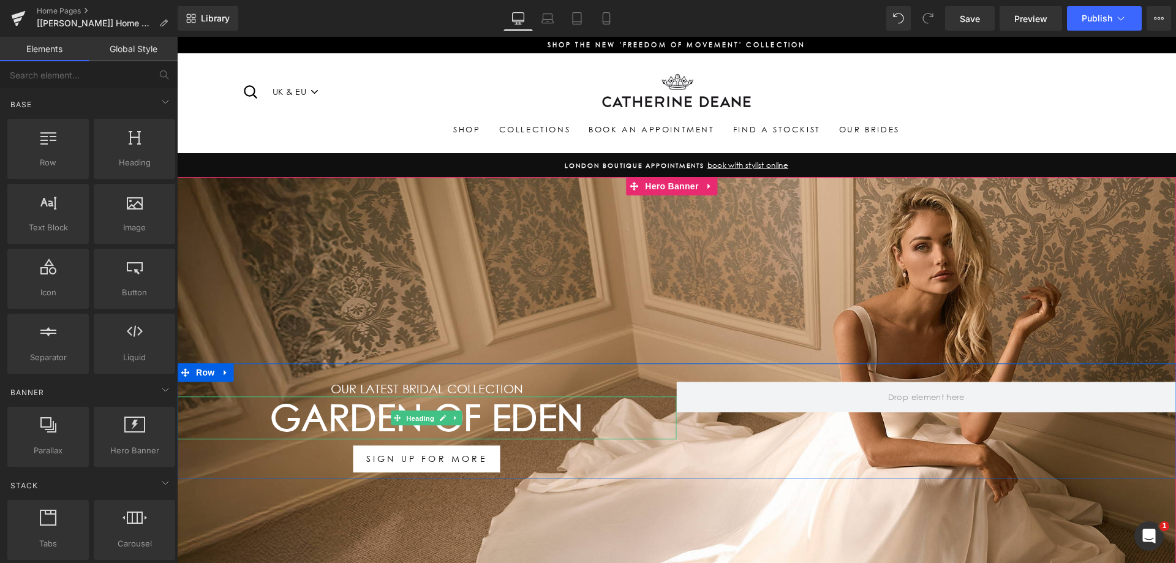
click at [410, 411] on span "Heading" at bounding box center [420, 418] width 33 height 15
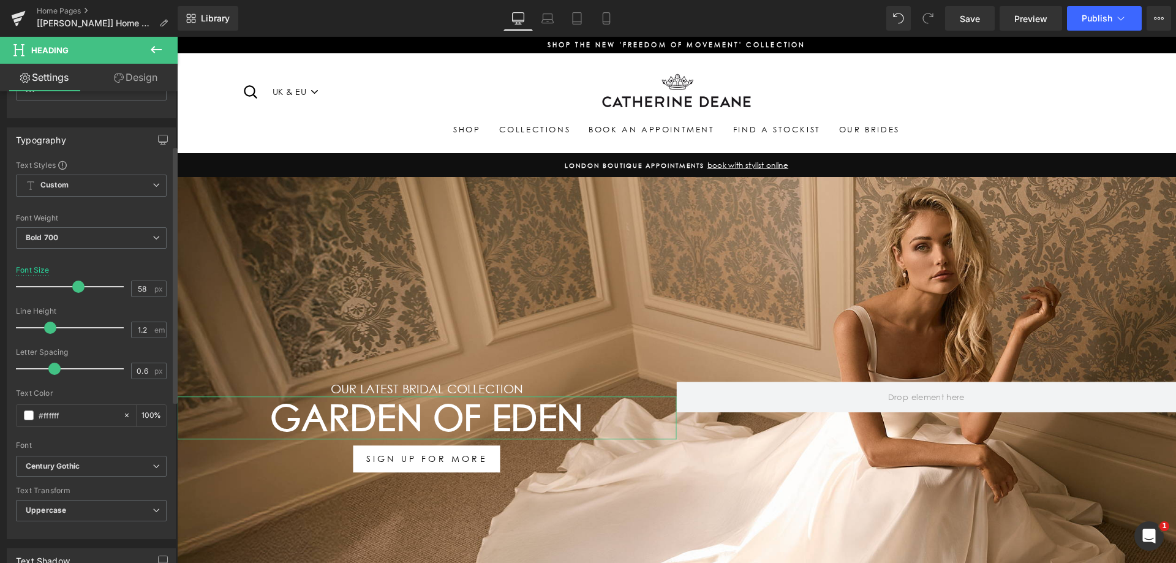
scroll to position [122, 0]
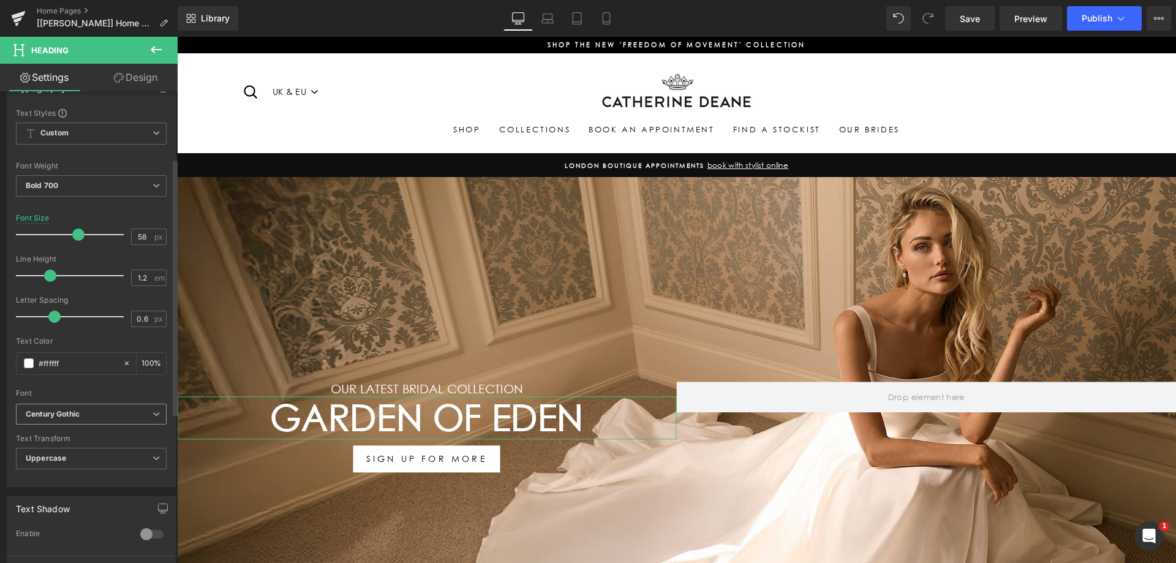
click at [84, 412] on b "Century Gothic" at bounding box center [89, 414] width 127 height 10
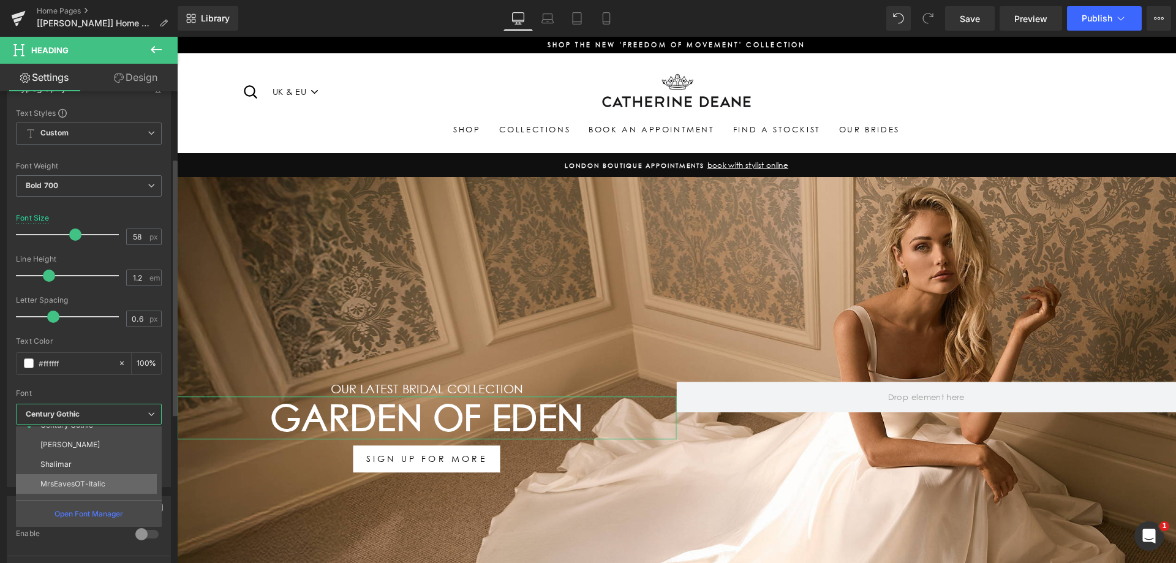
scroll to position [44, 0]
click at [97, 488] on p "MrsEavesOT-Italic.woff2" at bounding box center [83, 490] width 86 height 9
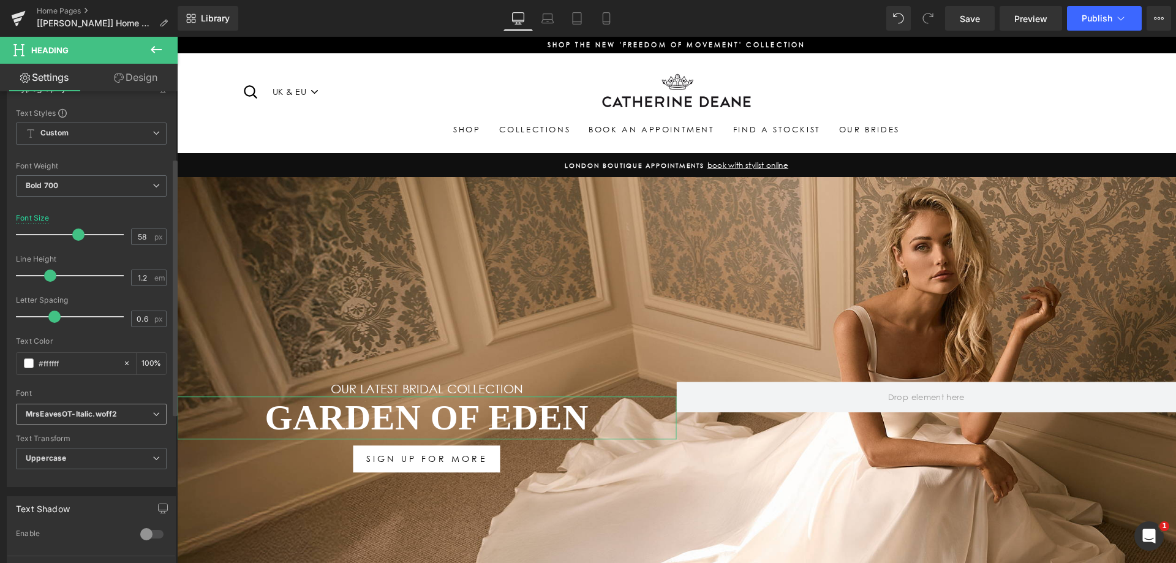
click at [103, 416] on icon "MrsEavesOT-Italic.woff2" at bounding box center [71, 414] width 91 height 10
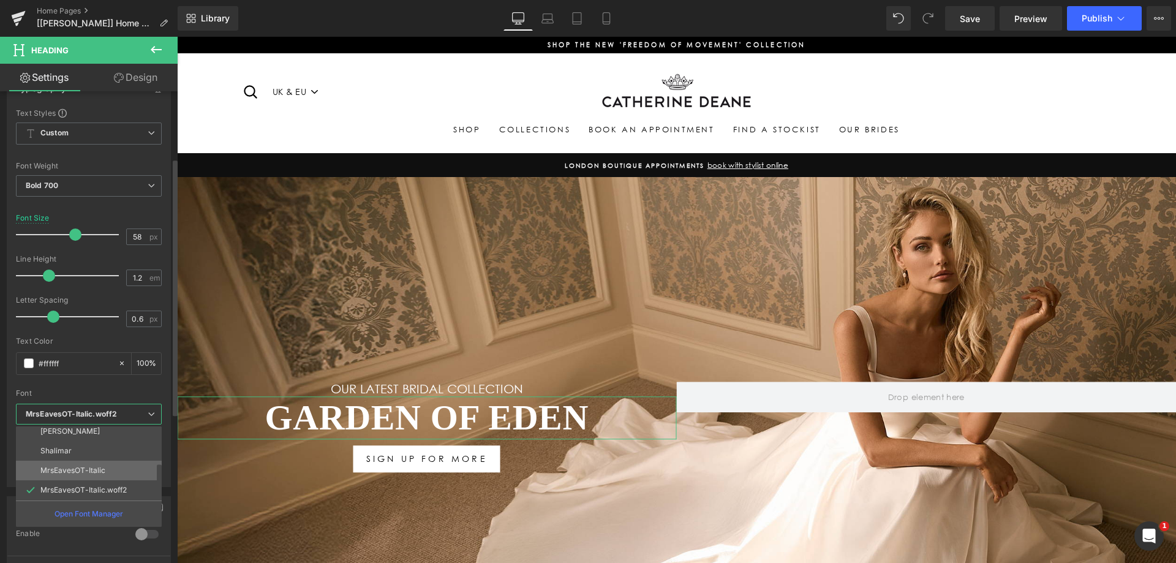
click at [107, 464] on li "MrsEavesOT-Italic" at bounding box center [91, 471] width 151 height 20
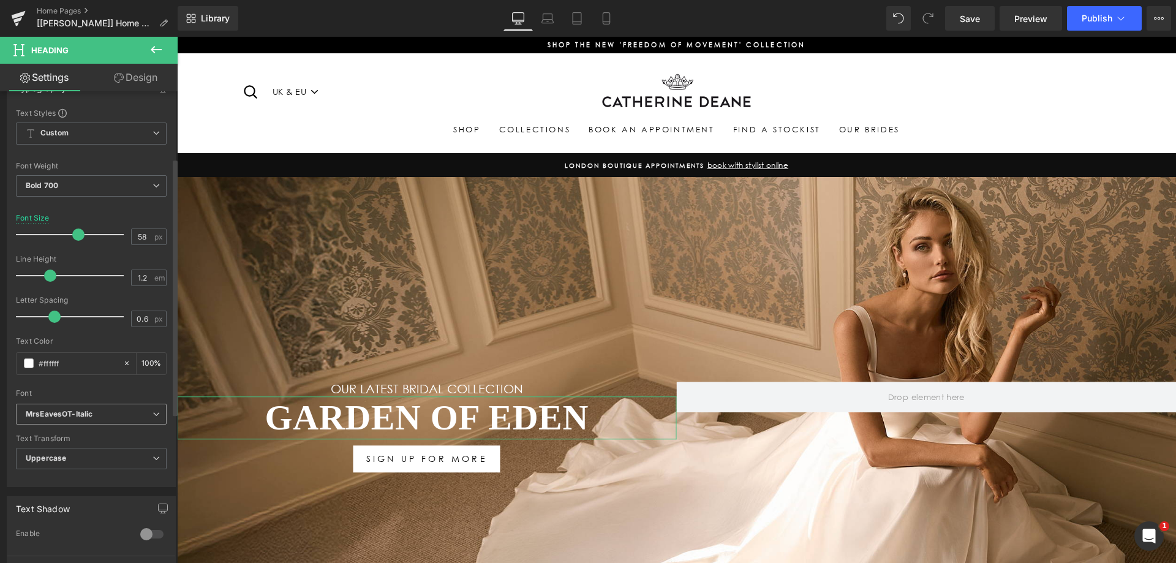
click at [102, 410] on b "MrsEavesOT-Italic" at bounding box center [89, 414] width 127 height 10
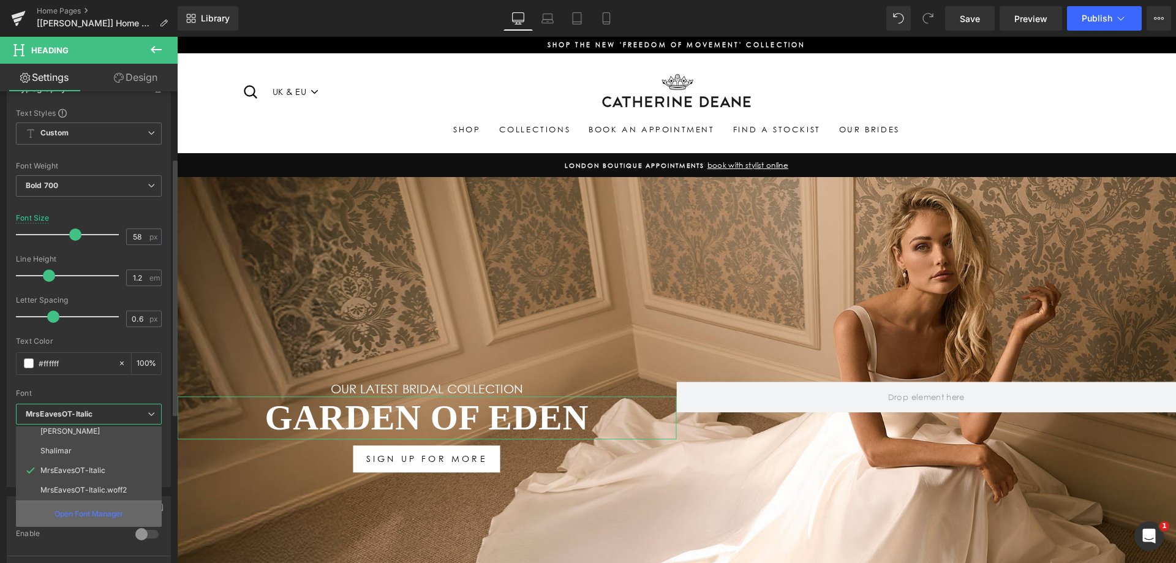
click at [107, 510] on p "Open Font Manager" at bounding box center [89, 513] width 69 height 11
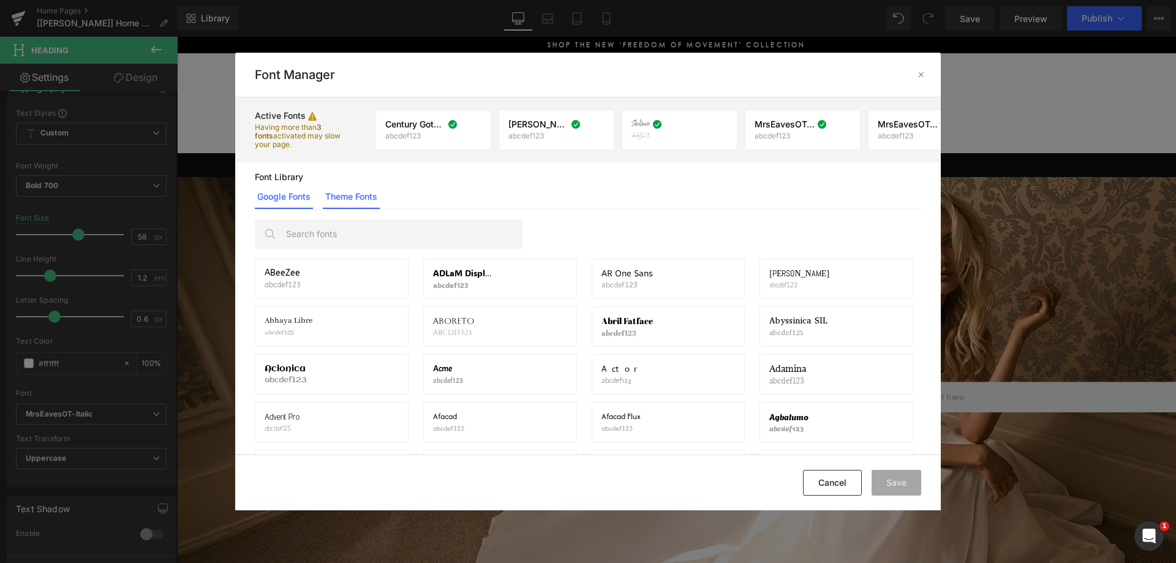
click at [380, 202] on link "Theme Fonts" at bounding box center [351, 196] width 57 height 24
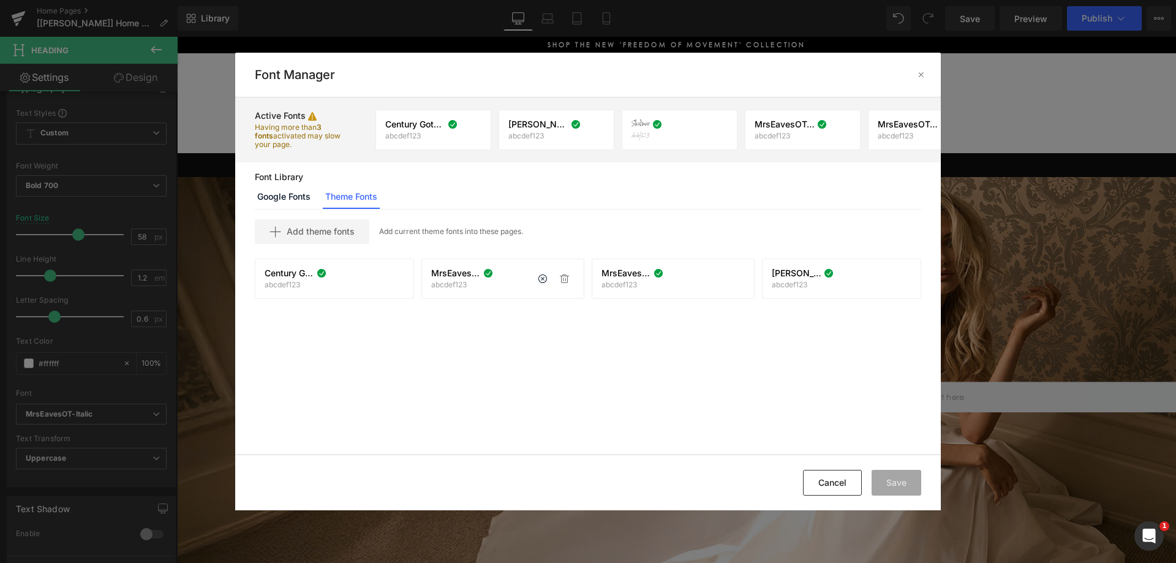
click at [511, 277] on div "MrsEavesOT-Italic.woff2 abcdef123 If you wish to deactivate this font, all appl…" at bounding box center [502, 278] width 143 height 21
click at [552, 280] on div "If you wish to deactivate this font, all applied settings will be removed. If y…" at bounding box center [554, 279] width 42 height 20
click at [542, 279] on icon at bounding box center [543, 279] width 10 height 10
click at [559, 280] on p at bounding box center [565, 279] width 20 height 20
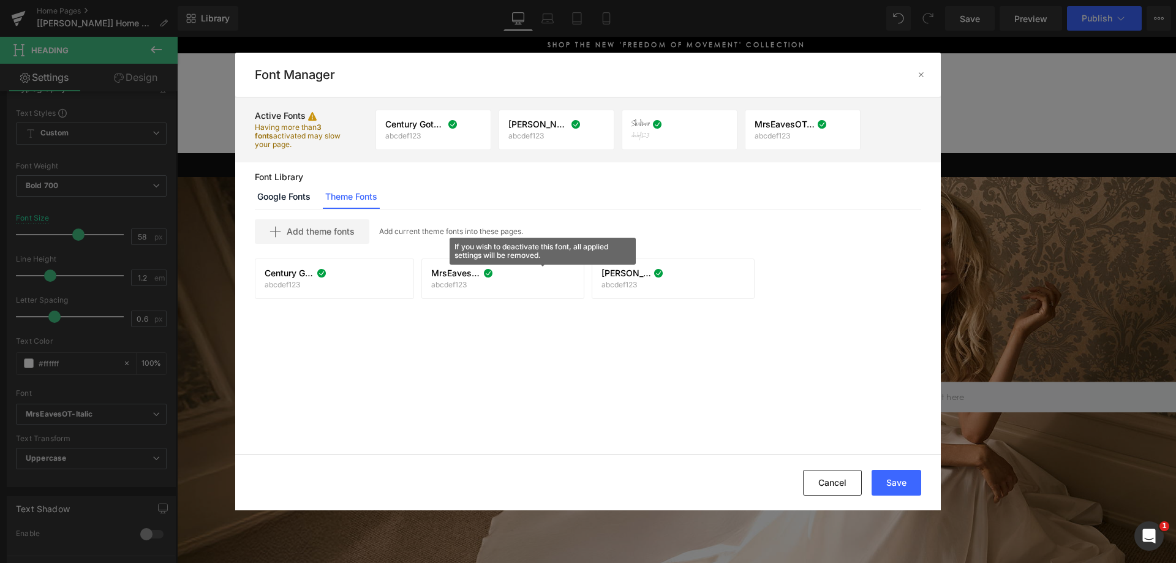
click at [547, 279] on icon at bounding box center [543, 279] width 10 height 10
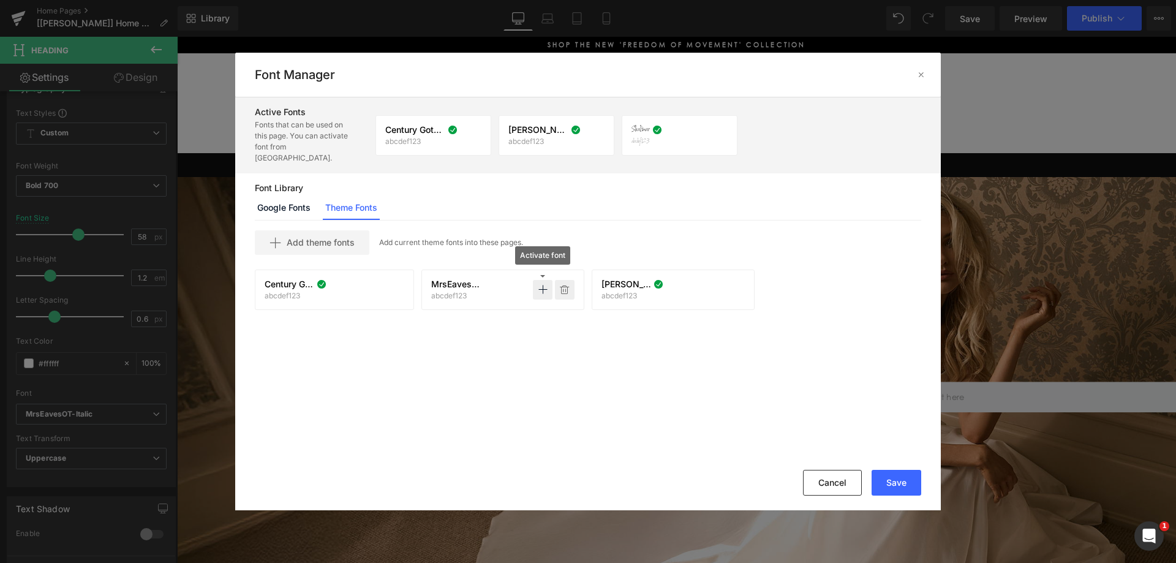
click at [565, 285] on icon at bounding box center [565, 290] width 10 height 10
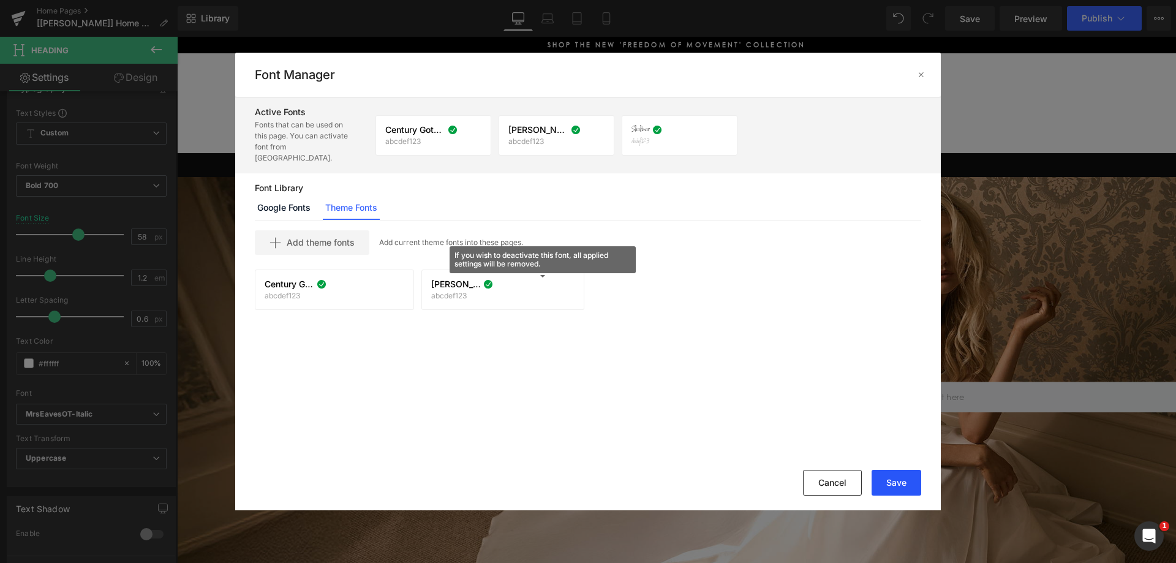
click at [886, 486] on button "Save" at bounding box center [897, 483] width 50 height 26
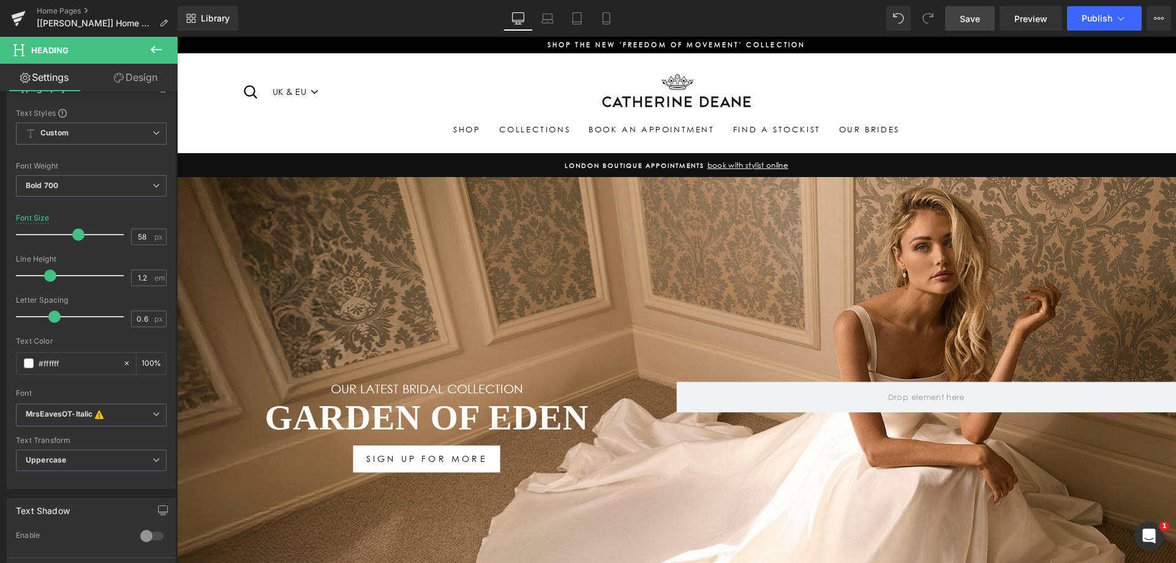
click at [966, 24] on span "Save" at bounding box center [970, 18] width 20 height 13
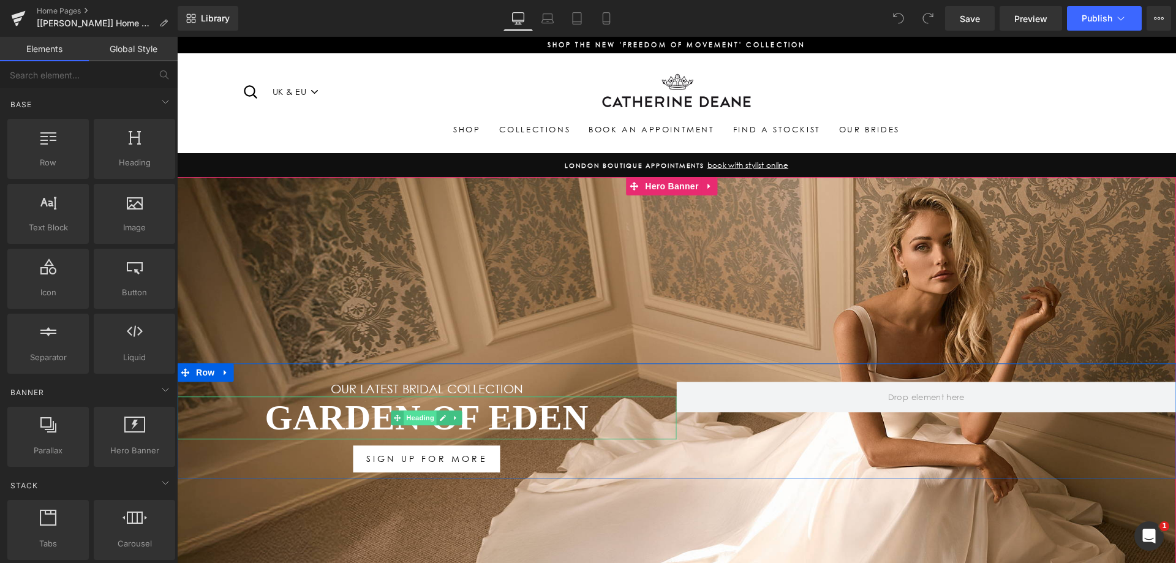
click at [411, 413] on span "Heading" at bounding box center [420, 417] width 33 height 15
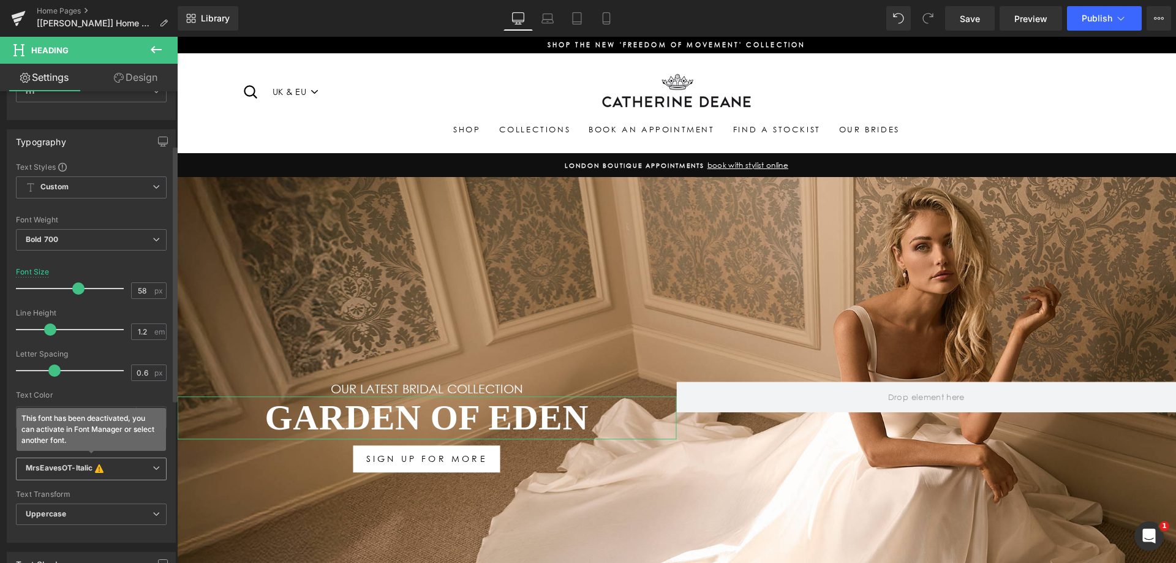
scroll to position [122, 0]
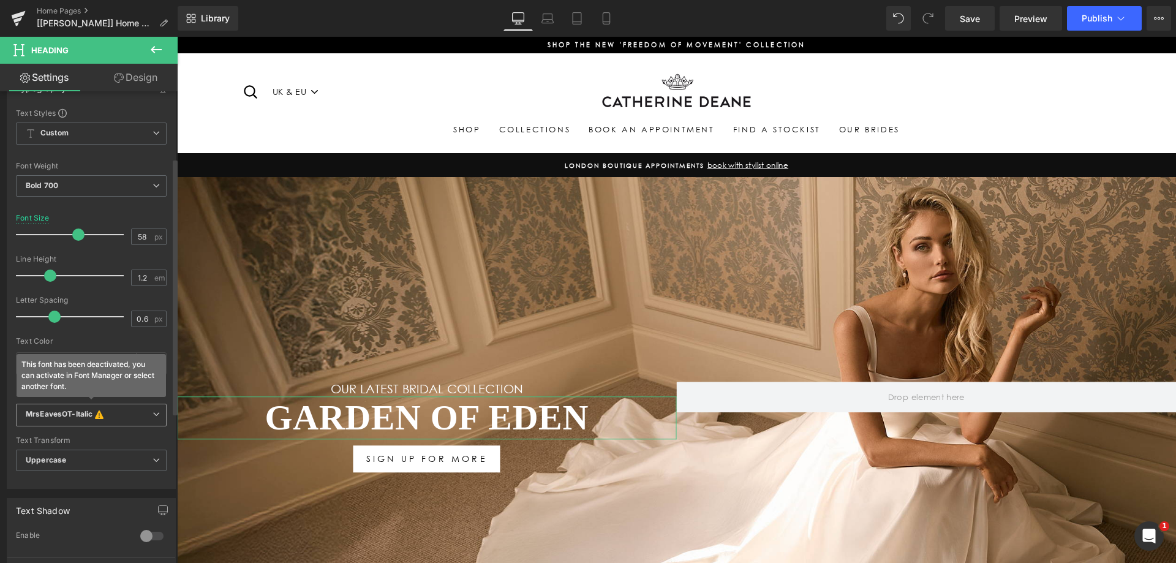
click at [113, 407] on span "MrsEavesOT-Italic This font has been deactivated, you can activate in Font Mana…" at bounding box center [91, 415] width 151 height 23
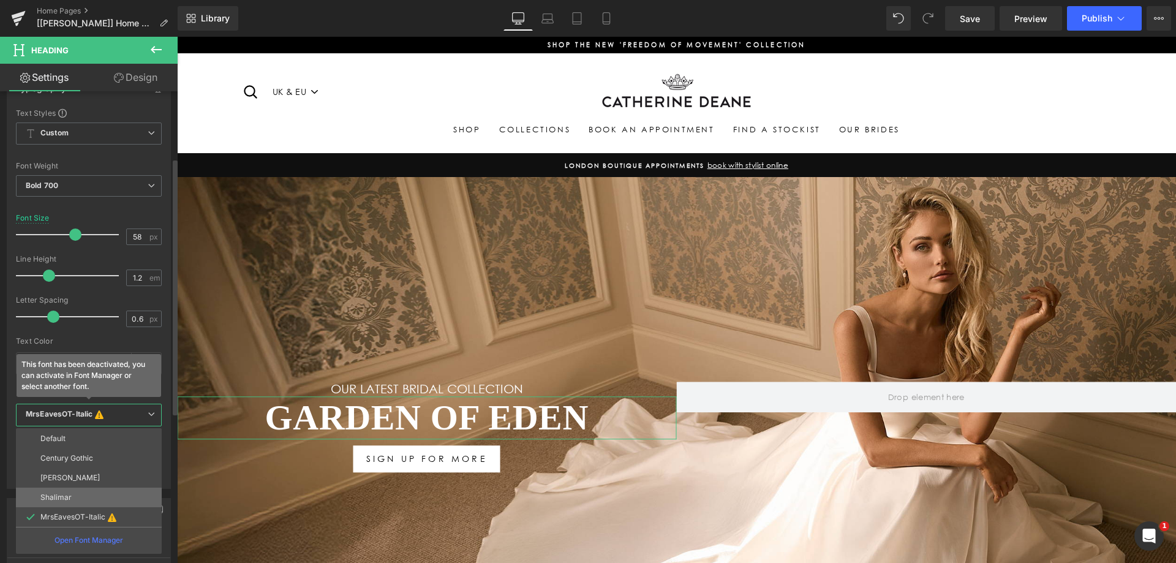
click at [91, 491] on li "Shalimar" at bounding box center [89, 498] width 146 height 20
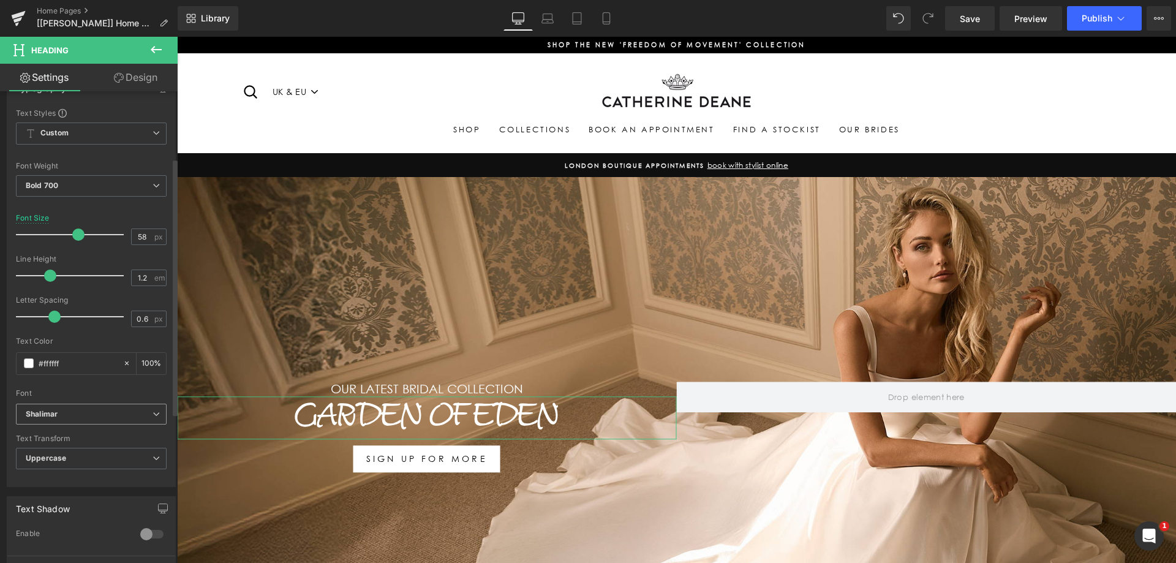
click at [98, 424] on span "Shalimar" at bounding box center [91, 414] width 151 height 21
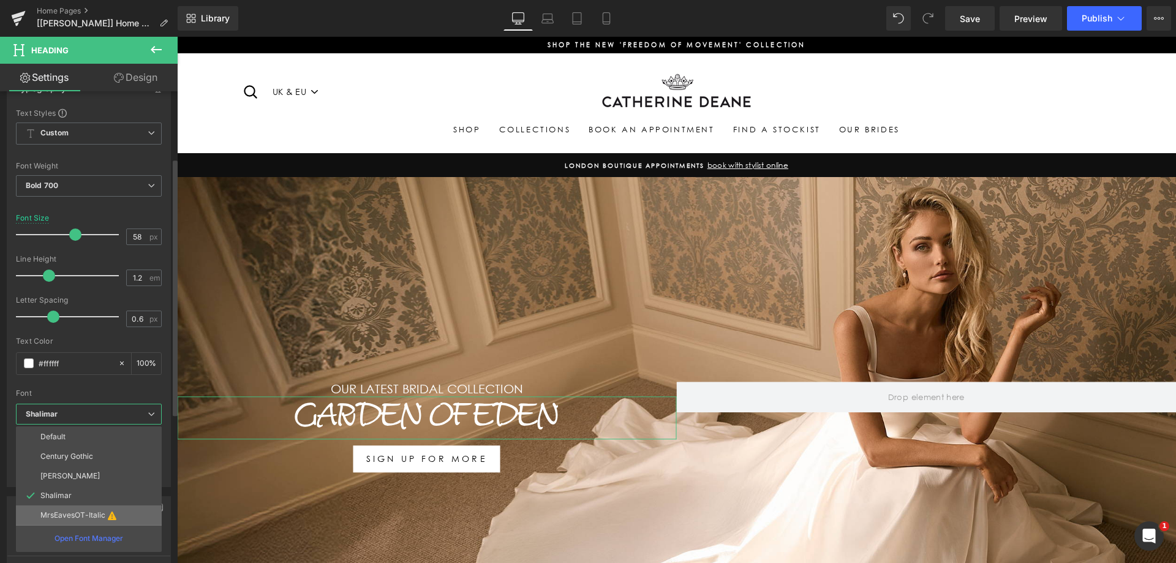
click at [100, 512] on p "MrsEavesOT-Italic" at bounding box center [72, 515] width 65 height 9
click at [83, 512] on p "MrsEavesOT-Italic" at bounding box center [72, 515] width 65 height 9
click at [91, 530] on div "Open Font Manager" at bounding box center [89, 538] width 146 height 26
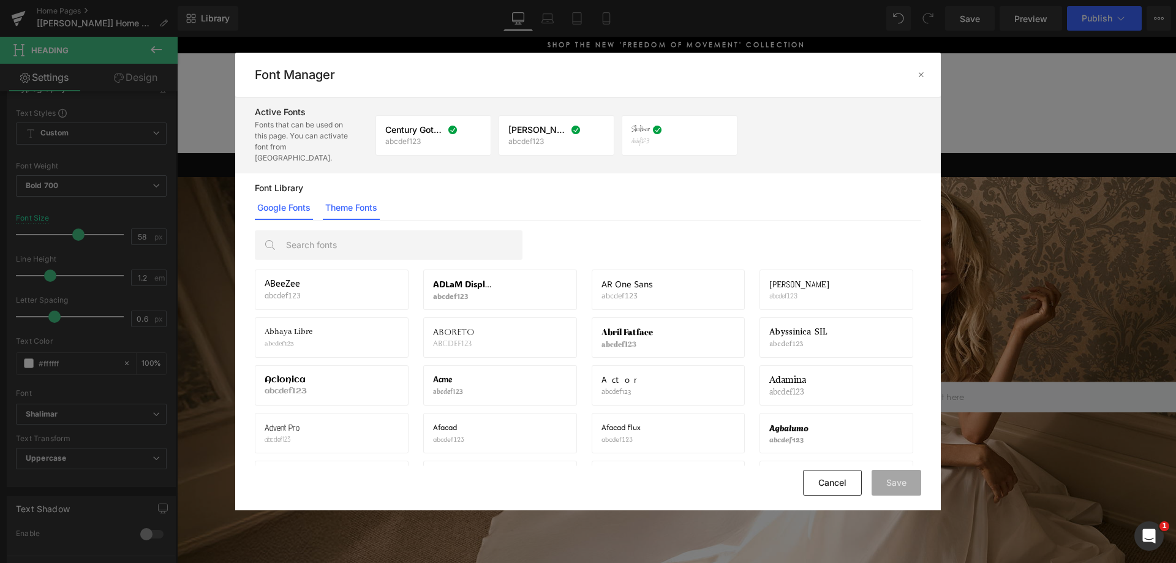
click at [363, 195] on link "Theme Fonts" at bounding box center [351, 207] width 57 height 24
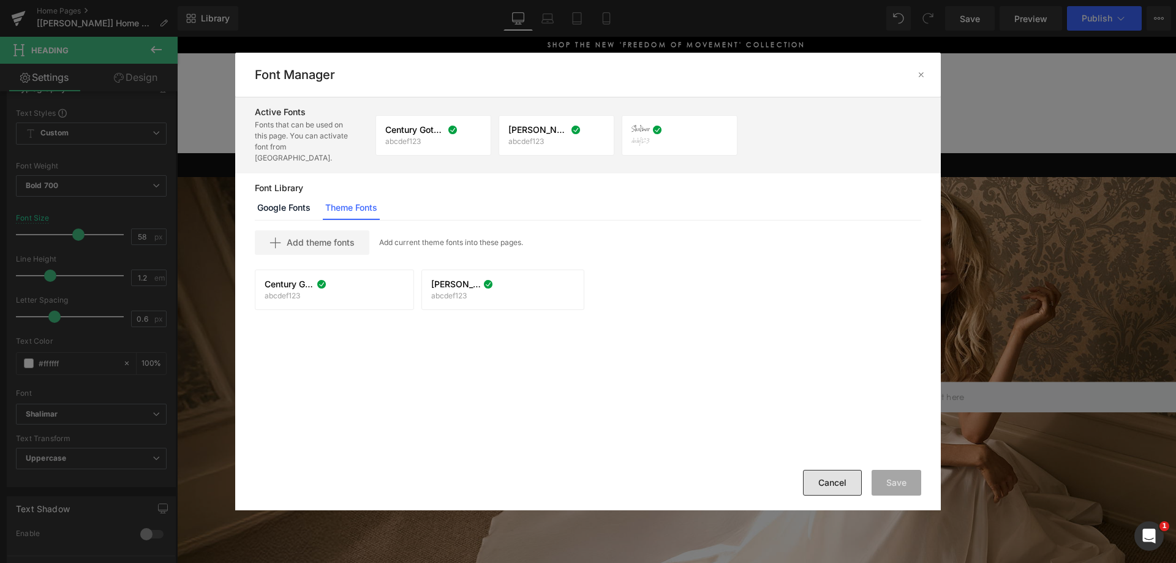
click at [838, 482] on button "Cancel" at bounding box center [832, 483] width 59 height 26
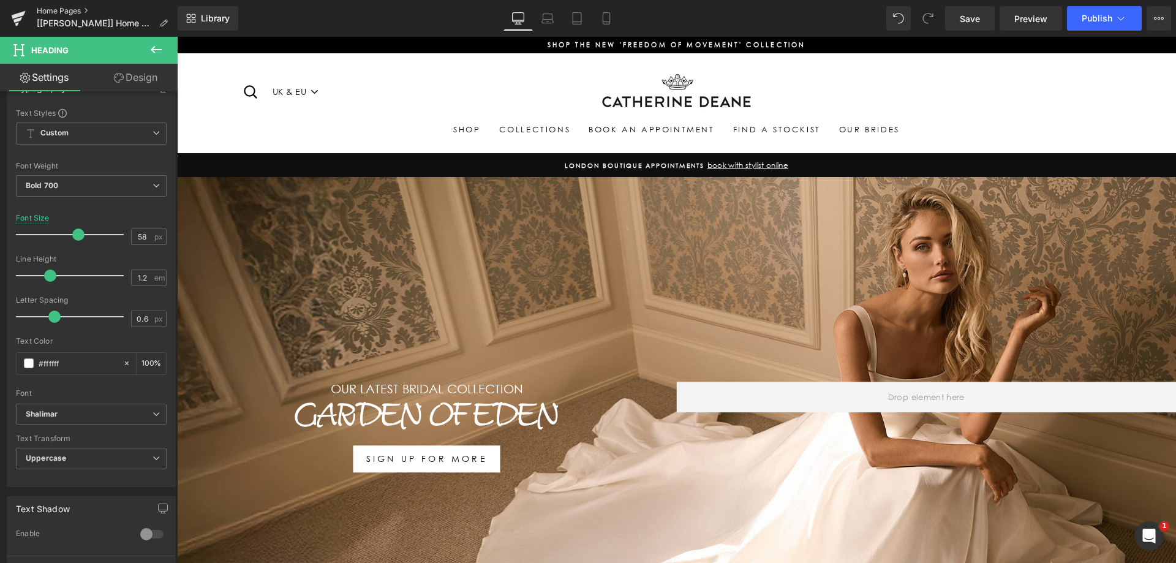
click at [99, 9] on link "Home Pages" at bounding box center [107, 11] width 141 height 10
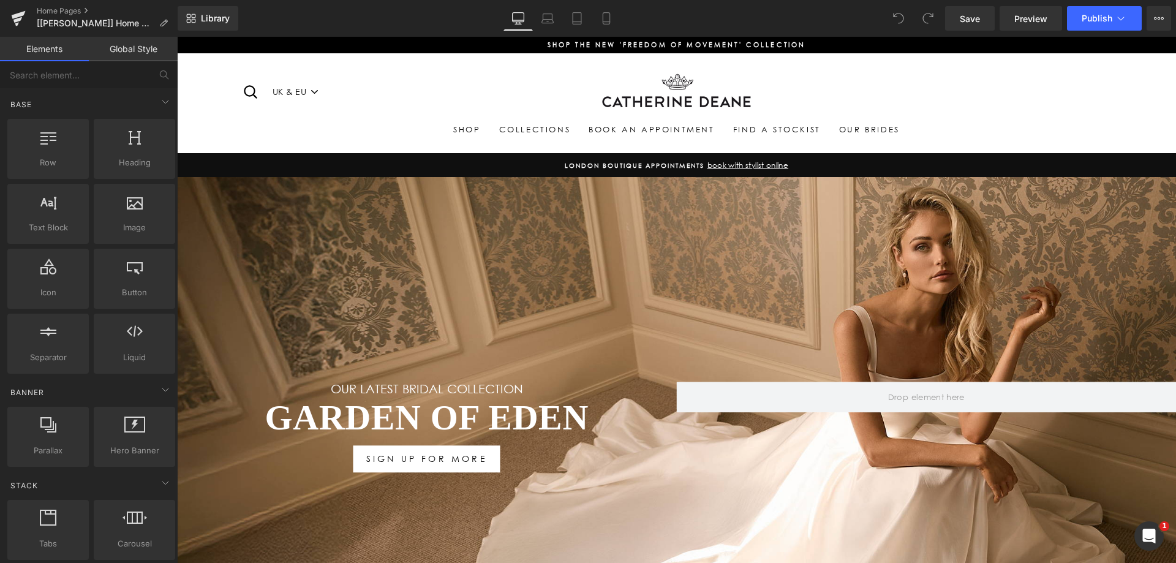
click at [405, 416] on span "Heading" at bounding box center [420, 417] width 33 height 15
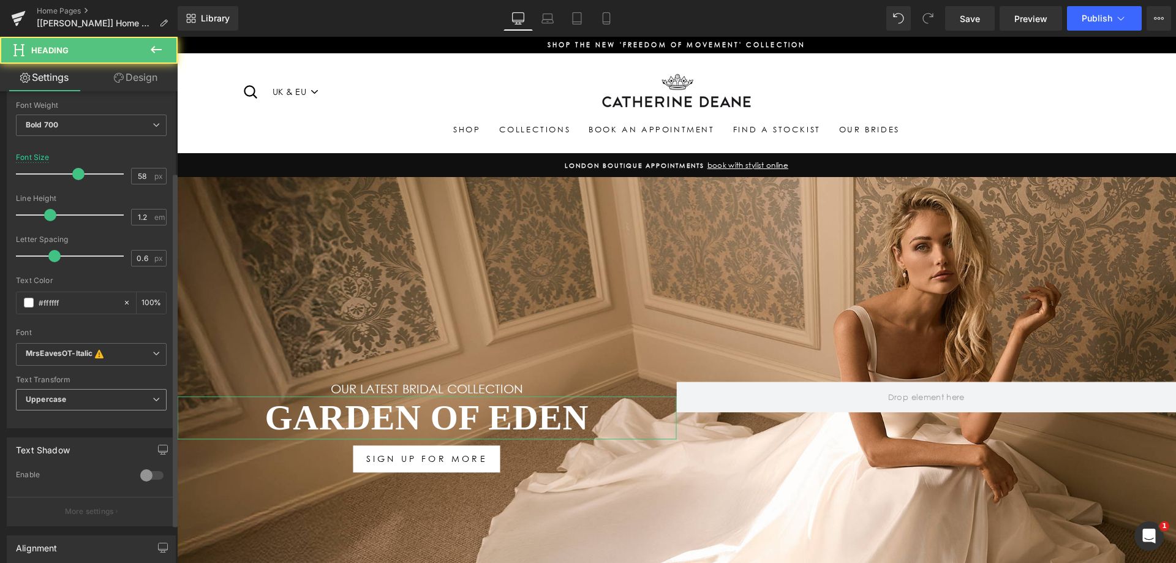
scroll to position [184, 0]
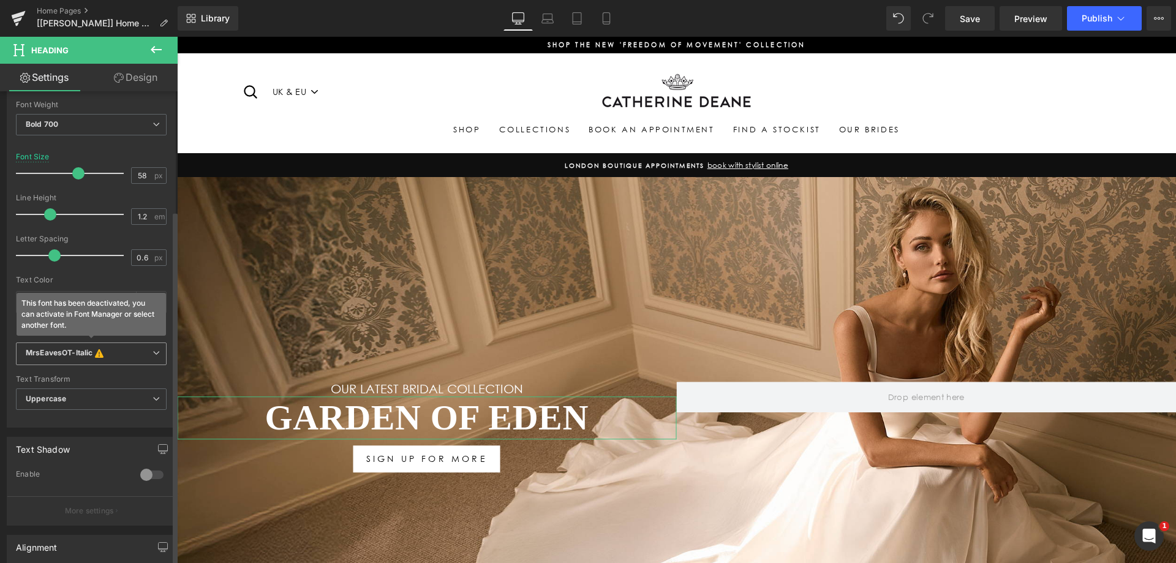
click at [102, 348] on icon at bounding box center [99, 353] width 9 height 10
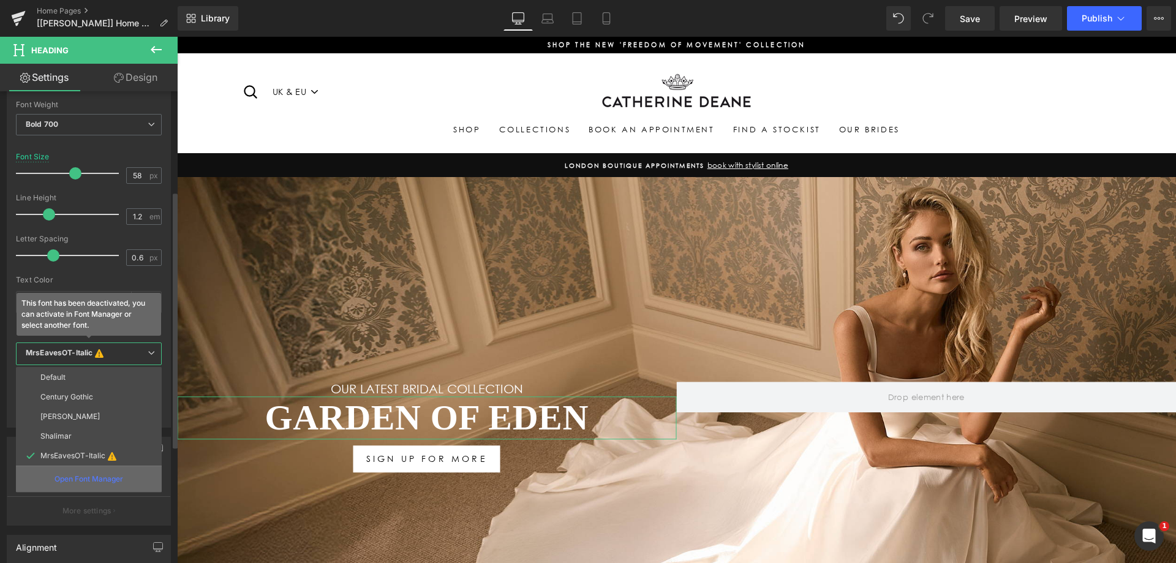
click at [122, 474] on p "Open Font Manager" at bounding box center [89, 478] width 69 height 11
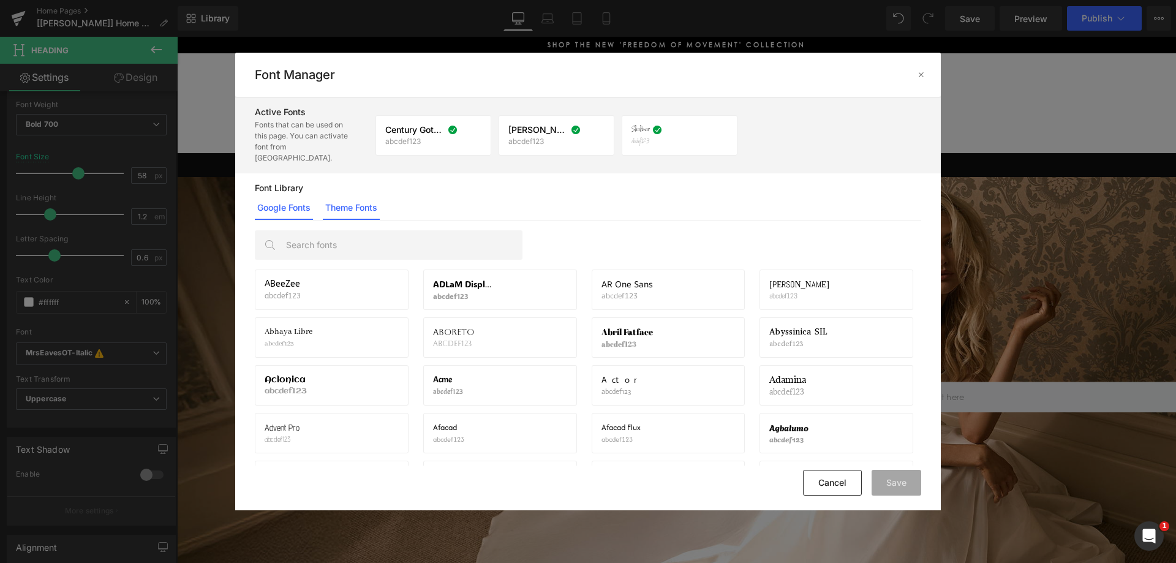
click at [366, 201] on link "Theme Fonts" at bounding box center [351, 207] width 57 height 24
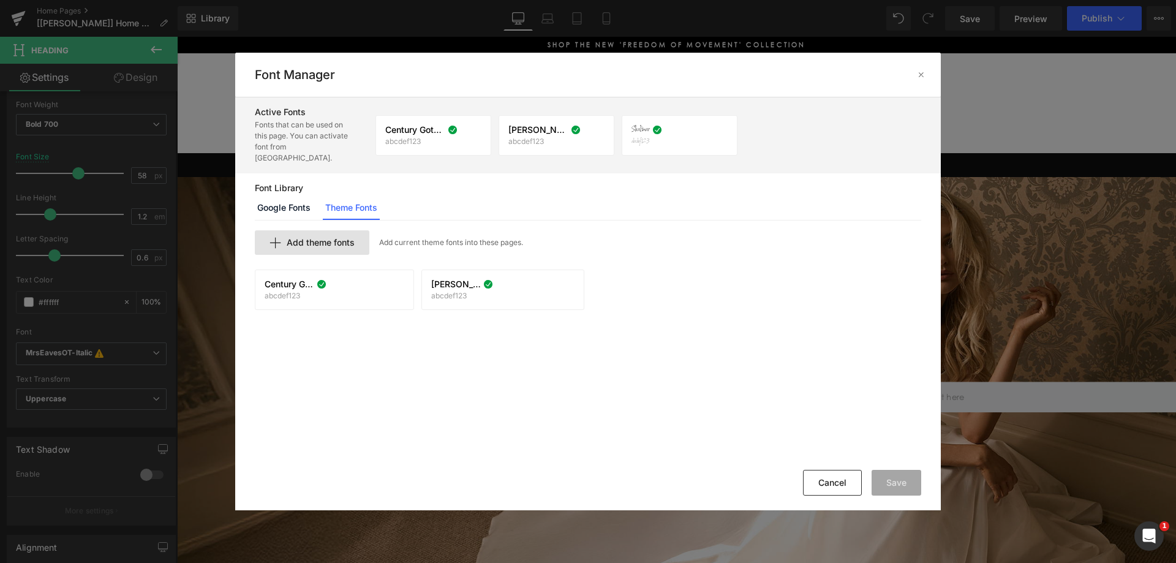
click at [345, 238] on span "Add theme fonts" at bounding box center [321, 243] width 68 height 10
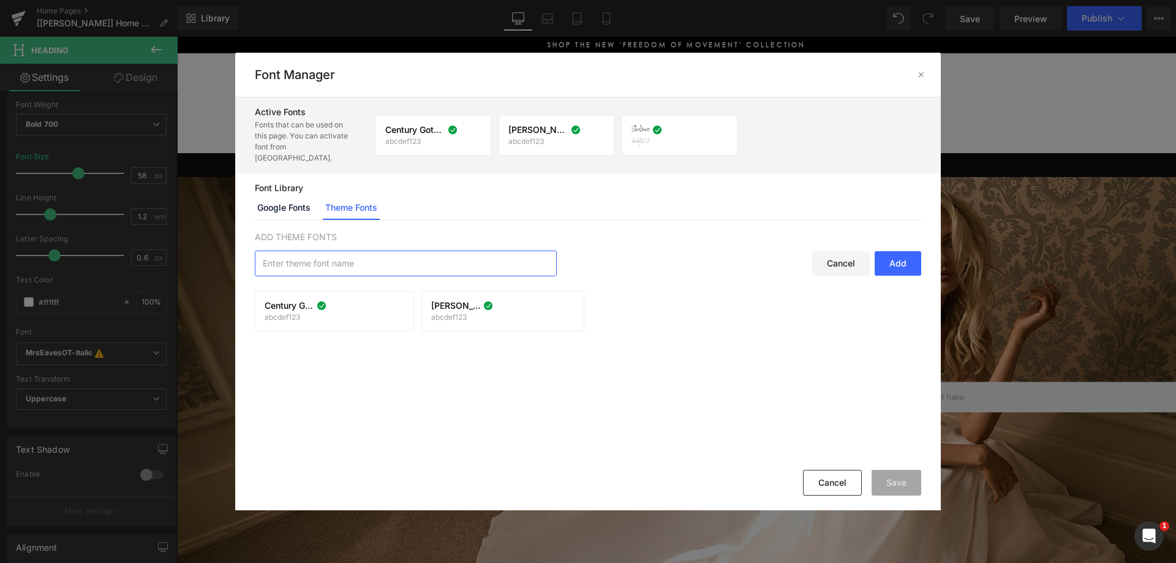
click at [469, 251] on input "text" at bounding box center [405, 263] width 301 height 24
paste input "MrsEavesOT-Italic"
type input "MrsEavesOT-Italic"
click at [894, 256] on div "Add" at bounding box center [898, 263] width 47 height 24
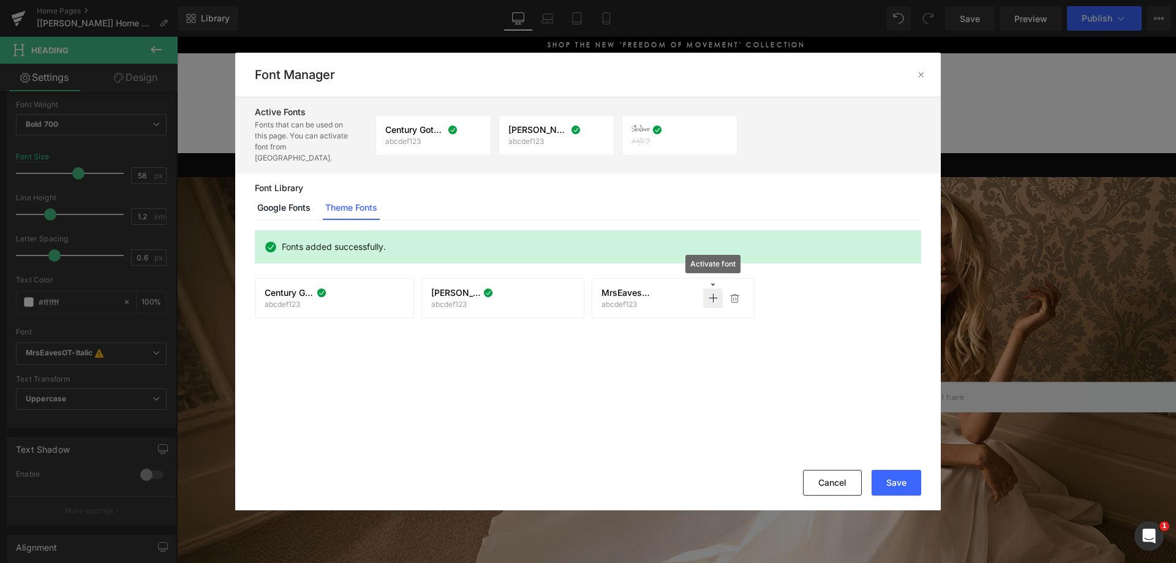
click at [709, 293] on icon at bounding box center [713, 298] width 10 height 10
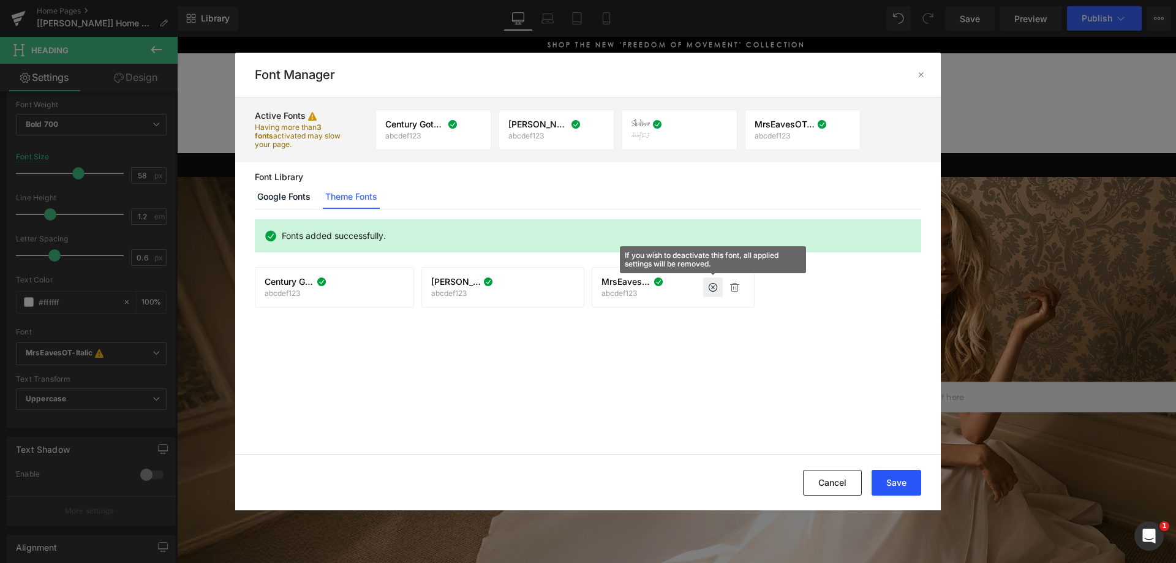
click at [891, 486] on button "Save" at bounding box center [897, 483] width 50 height 26
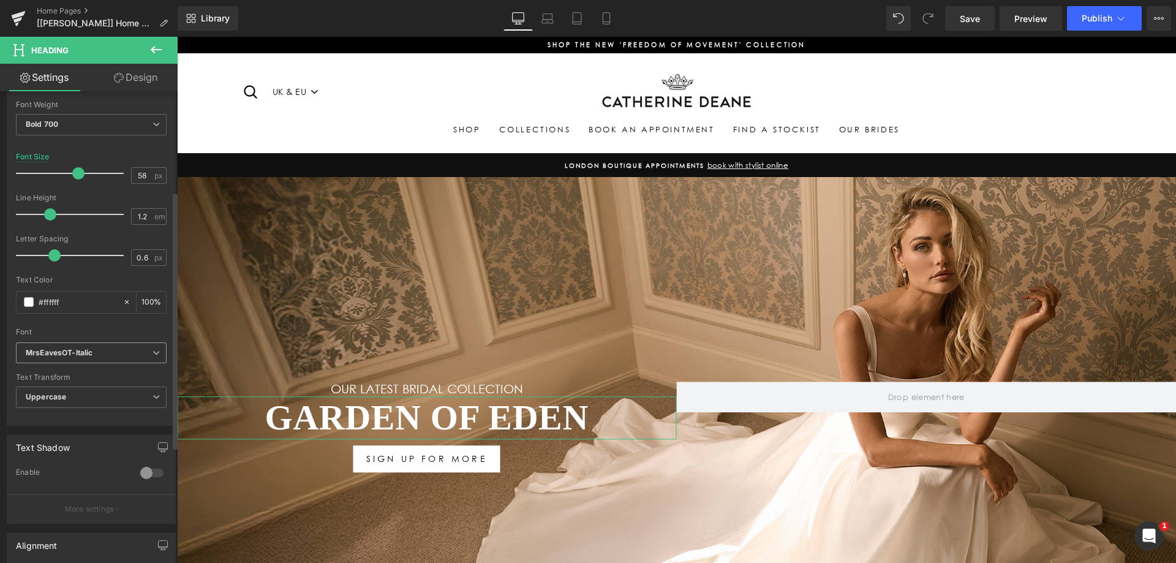
click at [70, 345] on span "MrsEavesOT-Italic" at bounding box center [91, 352] width 151 height 21
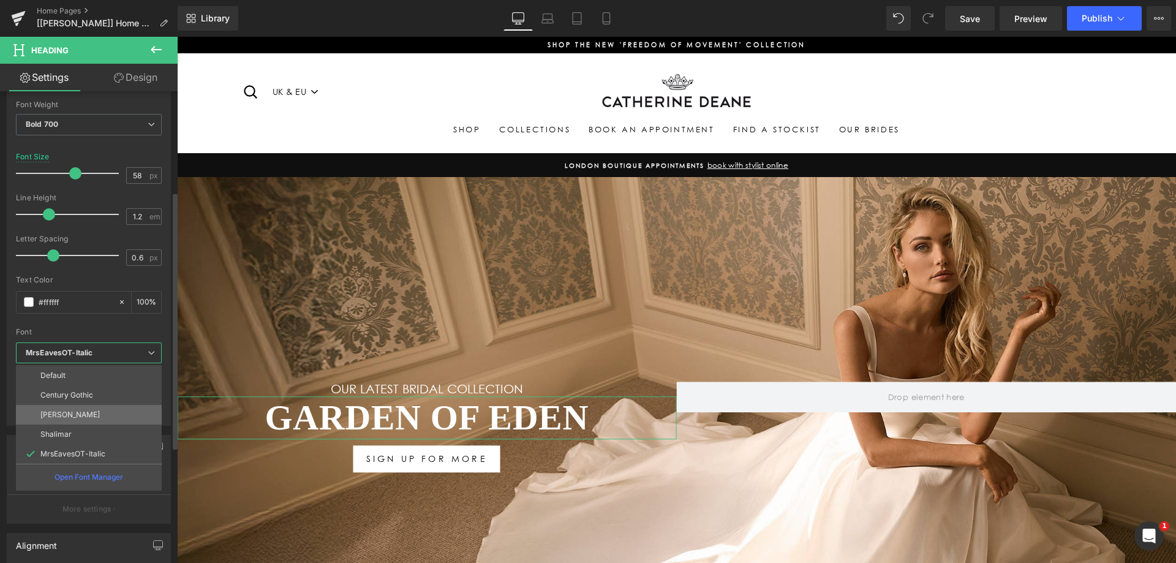
click at [92, 405] on li "[PERSON_NAME]" at bounding box center [89, 415] width 146 height 20
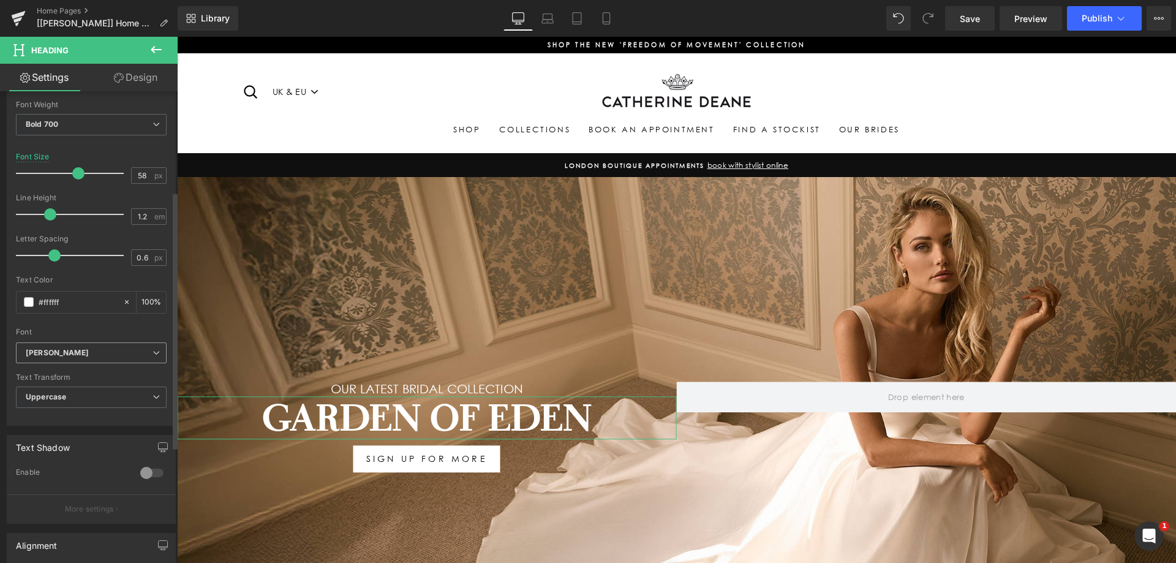
click at [89, 358] on span "[PERSON_NAME]" at bounding box center [91, 352] width 151 height 21
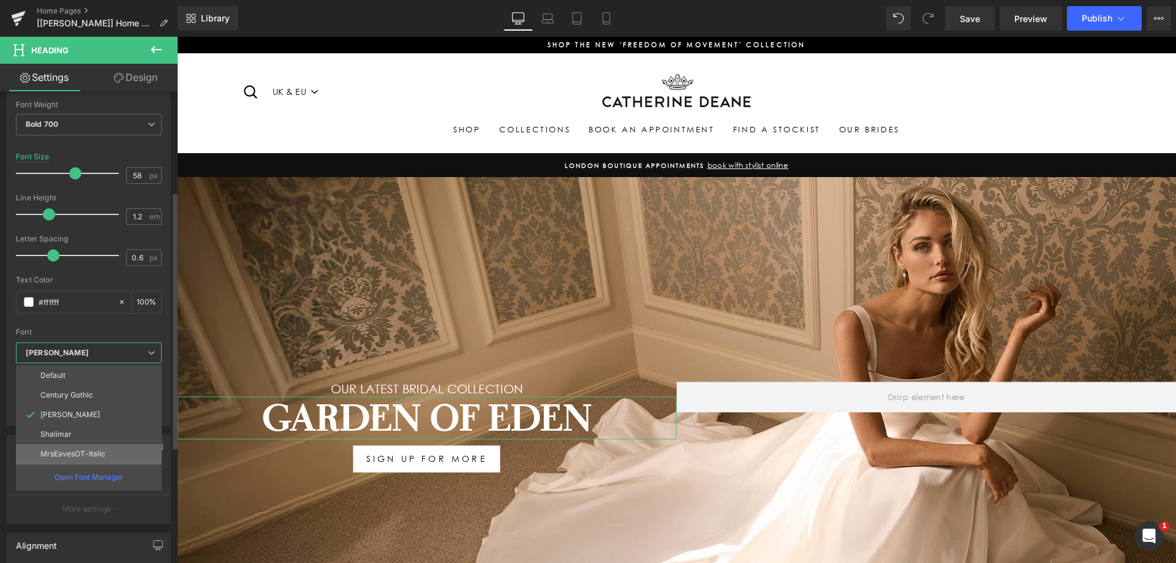
click at [111, 448] on li "MrsEavesOT-Italic" at bounding box center [89, 454] width 146 height 20
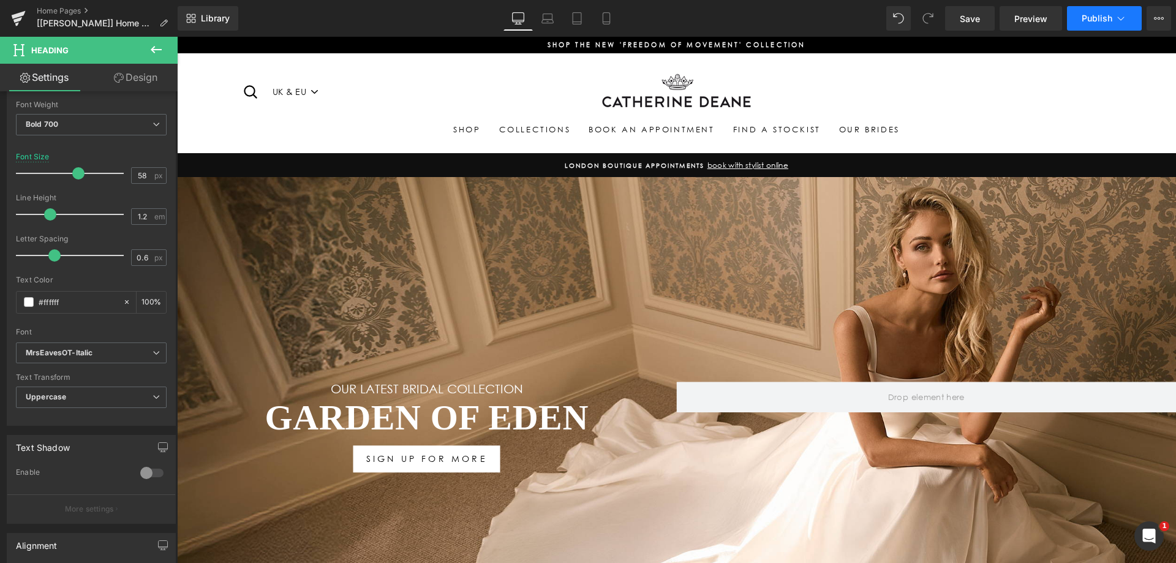
click at [1104, 20] on span "Publish" at bounding box center [1097, 18] width 31 height 10
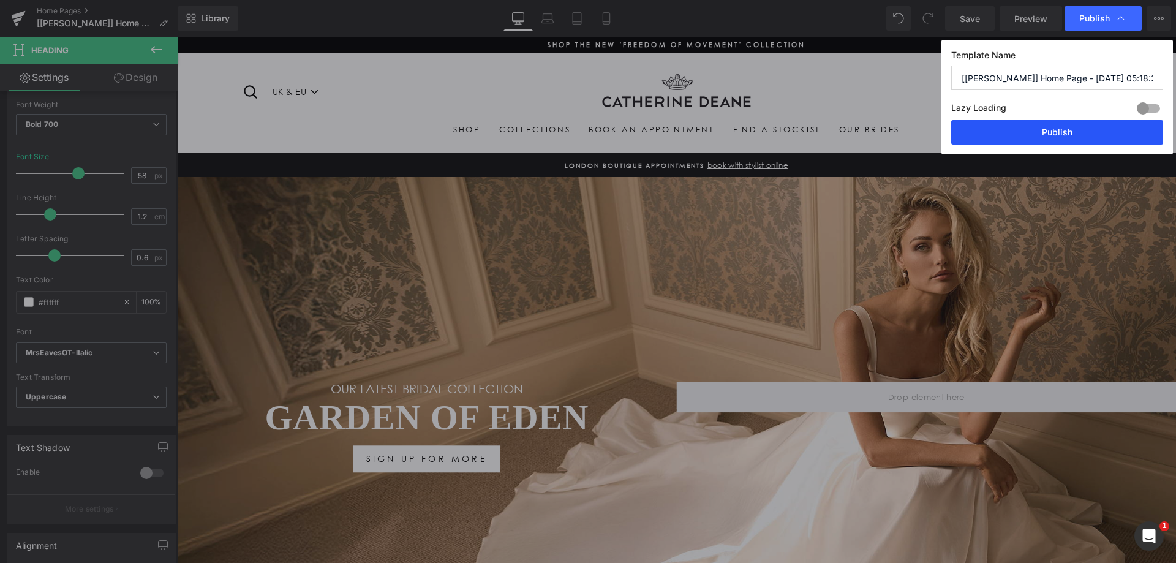
drag, startPoint x: 1062, startPoint y: 130, endPoint x: 808, endPoint y: 141, distance: 254.4
click at [1062, 130] on button "Publish" at bounding box center [1057, 132] width 212 height 24
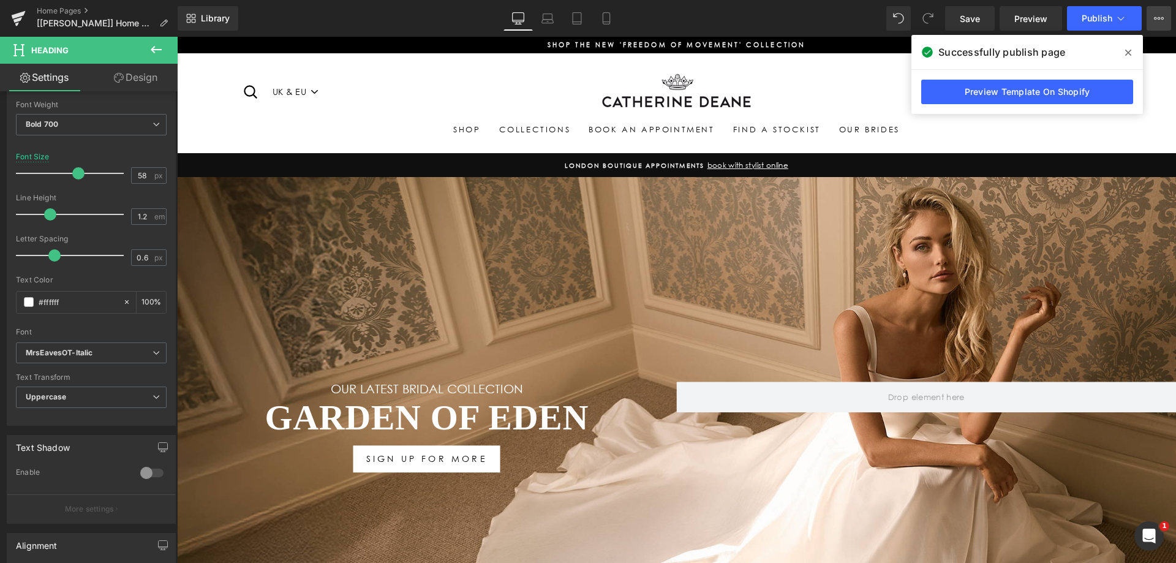
click at [1160, 18] on icon at bounding box center [1159, 18] width 3 height 2
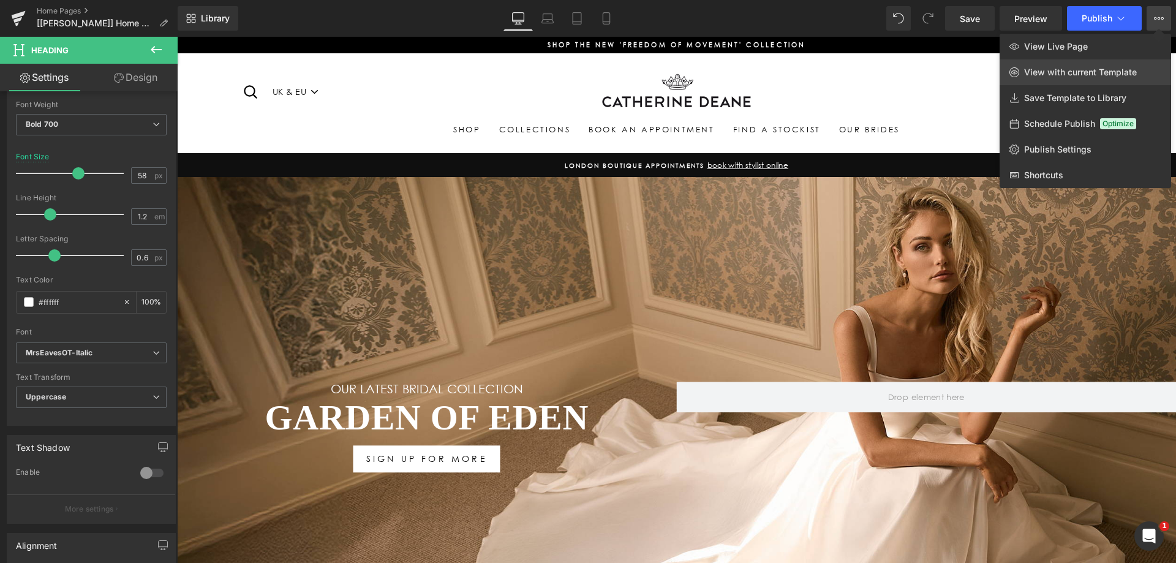
click at [1050, 66] on link "View with current Template" at bounding box center [1085, 72] width 171 height 26
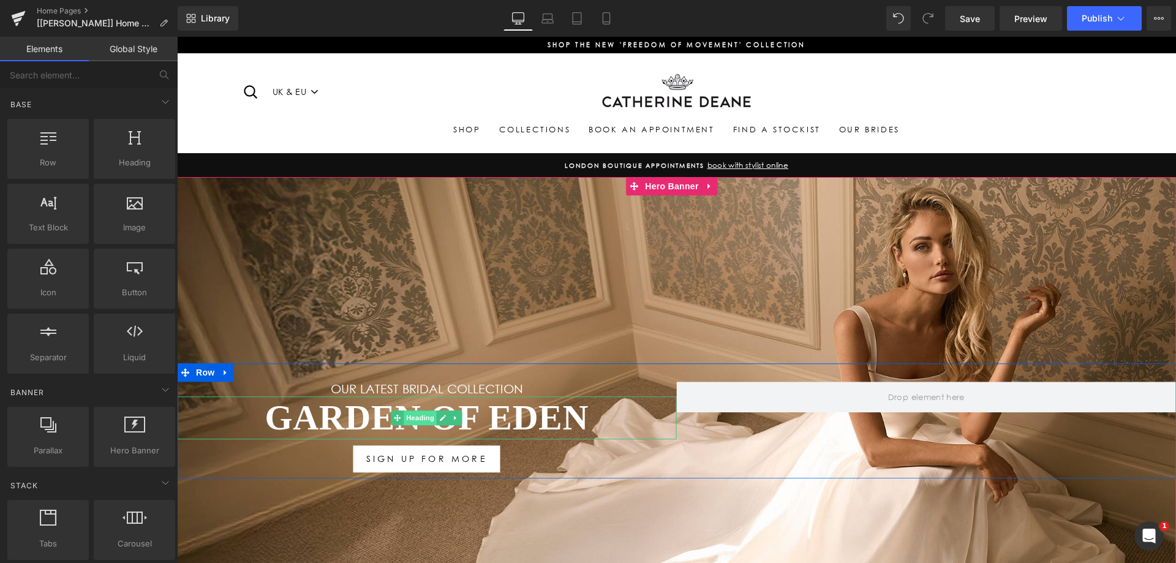
click at [418, 420] on span "Heading" at bounding box center [420, 417] width 33 height 15
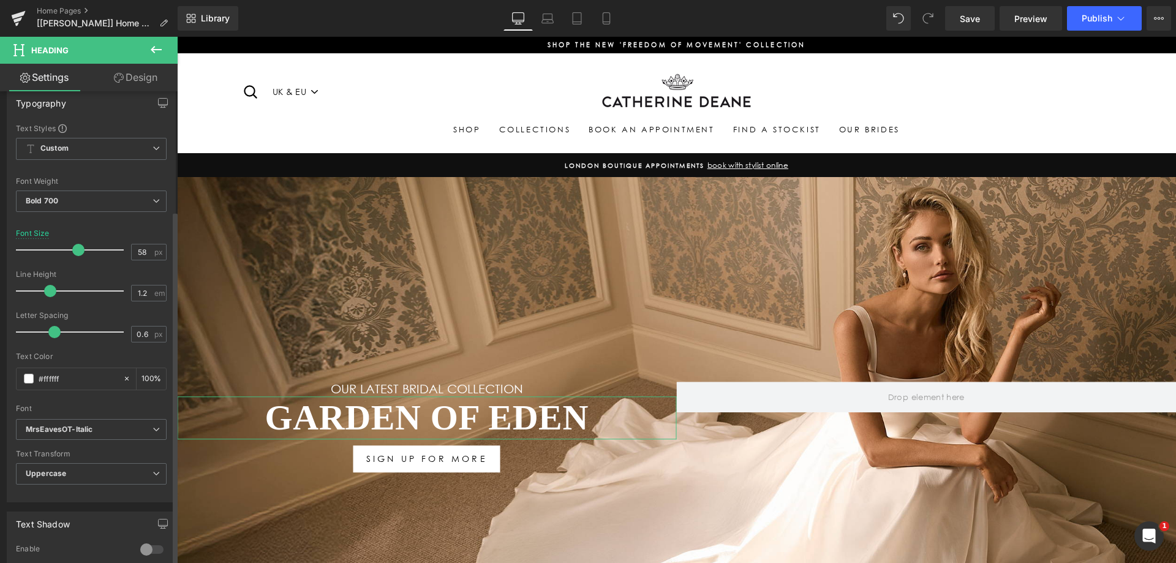
scroll to position [245, 0]
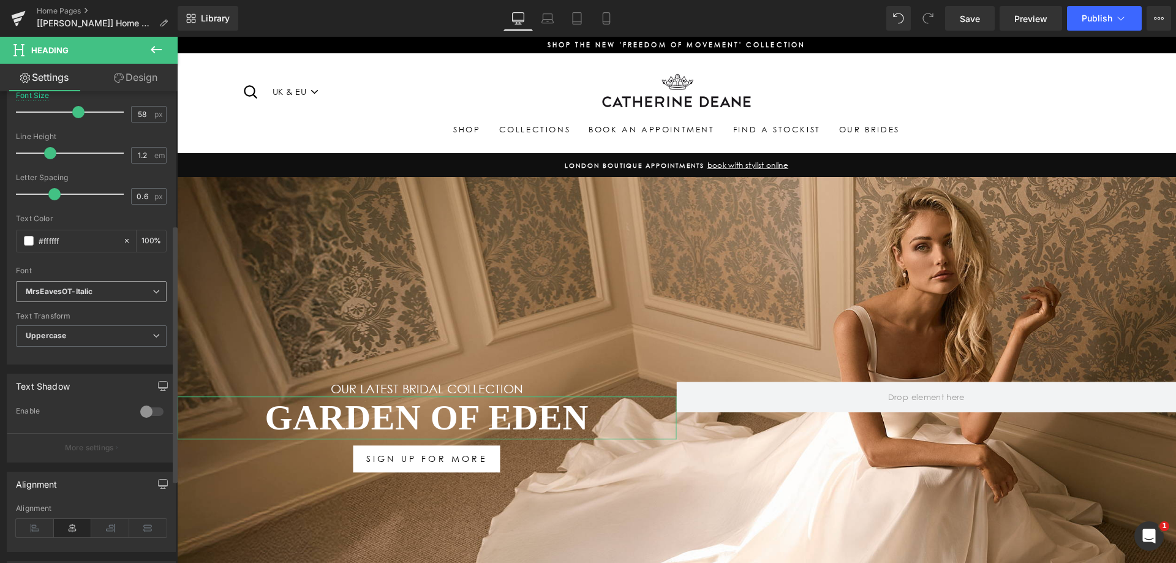
click at [103, 287] on b "MrsEavesOT-Italic" at bounding box center [89, 292] width 127 height 10
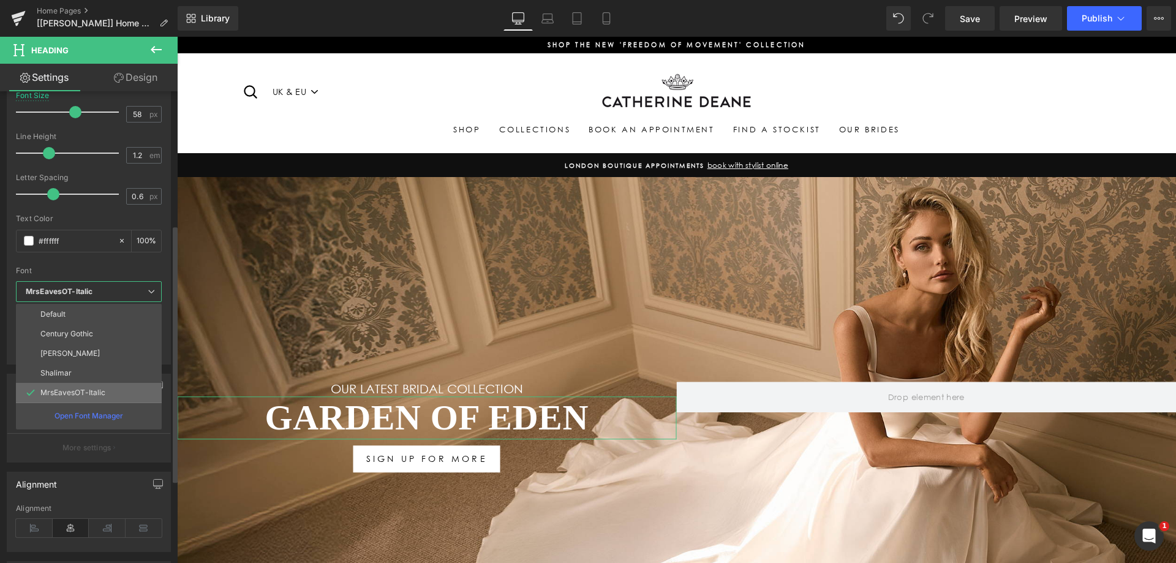
click at [119, 393] on li "MrsEavesOT-Italic" at bounding box center [89, 393] width 146 height 20
